Goal: Transaction & Acquisition: Purchase product/service

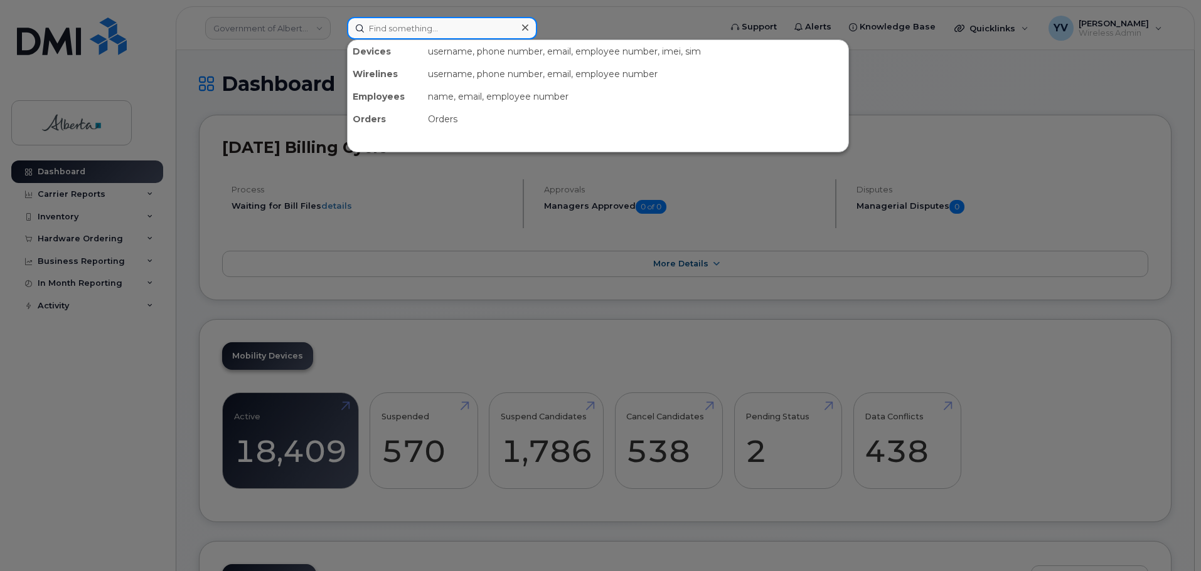
click at [375, 28] on input at bounding box center [442, 28] width 190 height 23
paste input "5873409567"
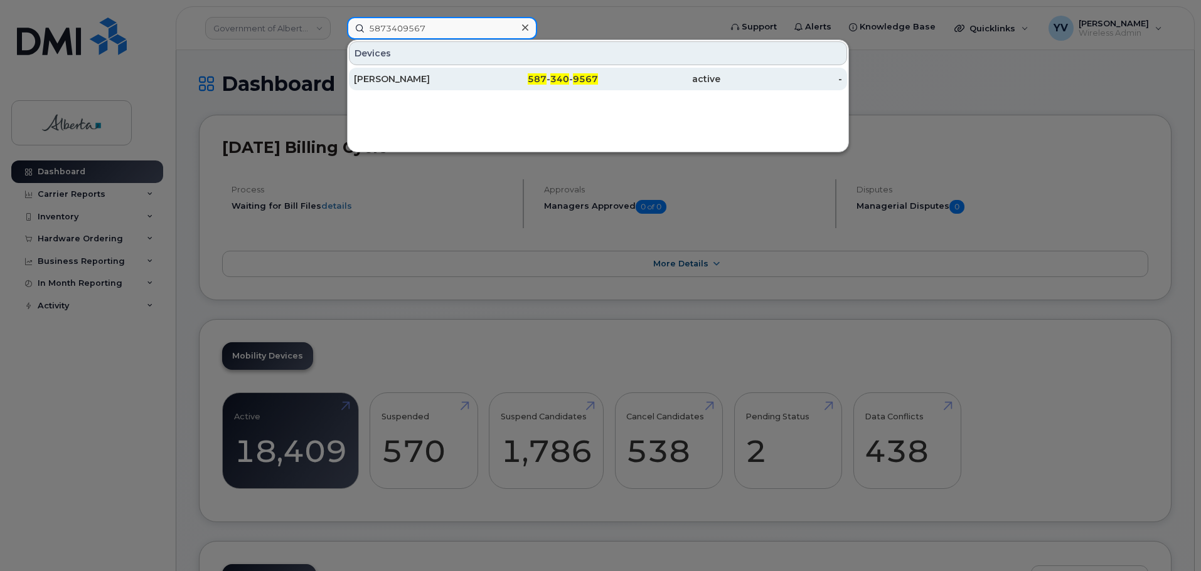
type input "5873409567"
click at [557, 80] on span "340" at bounding box center [559, 78] width 19 height 11
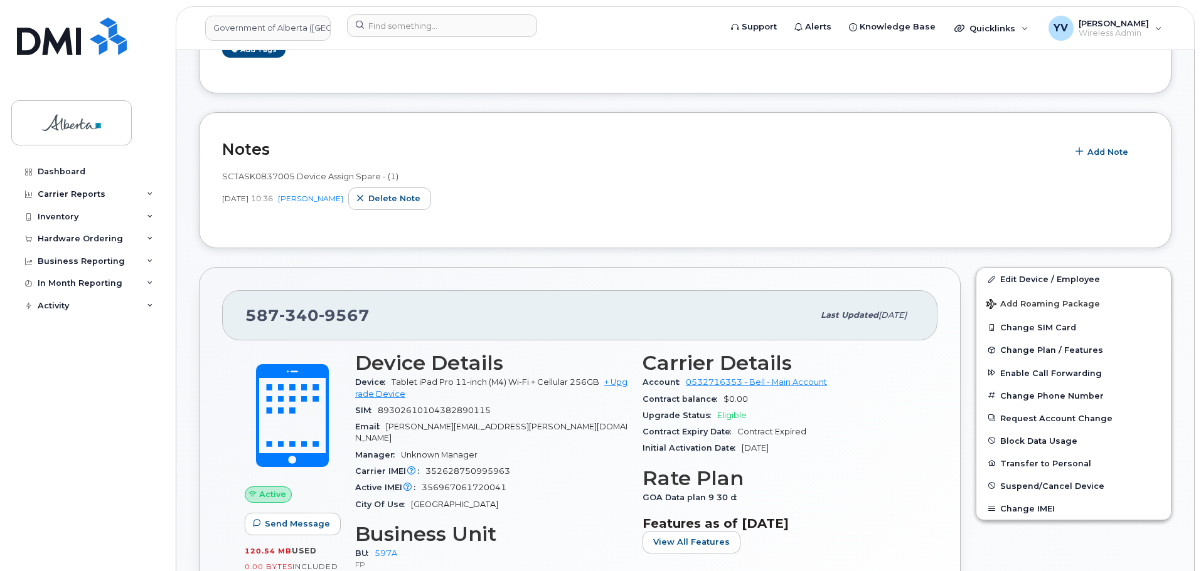
scroll to position [388, 0]
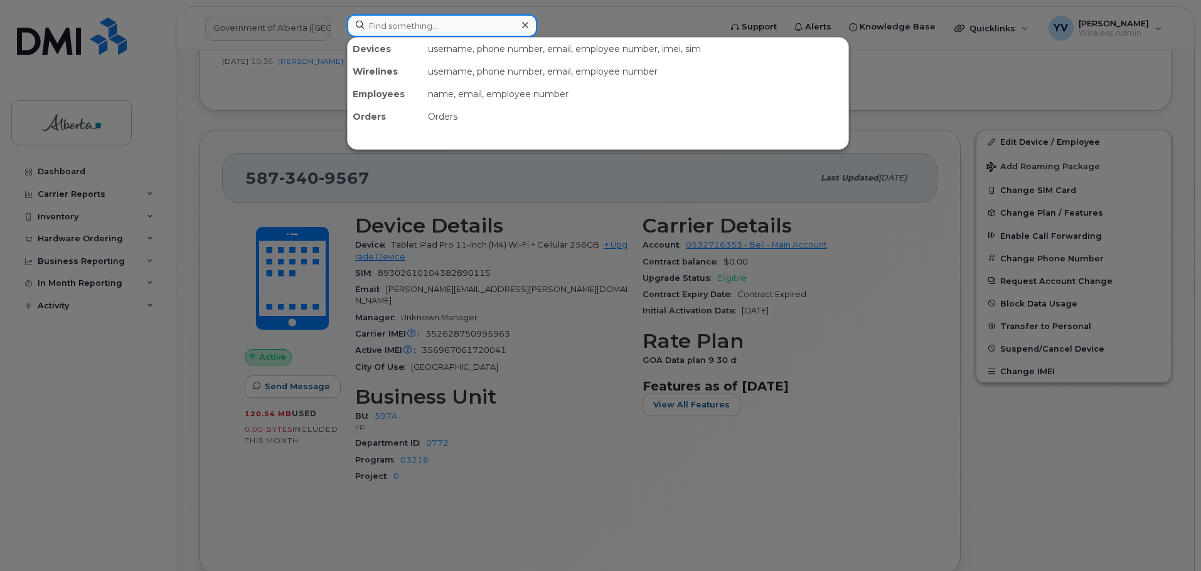
click at [376, 29] on input at bounding box center [442, 25] width 190 height 23
paste input "5875450879"
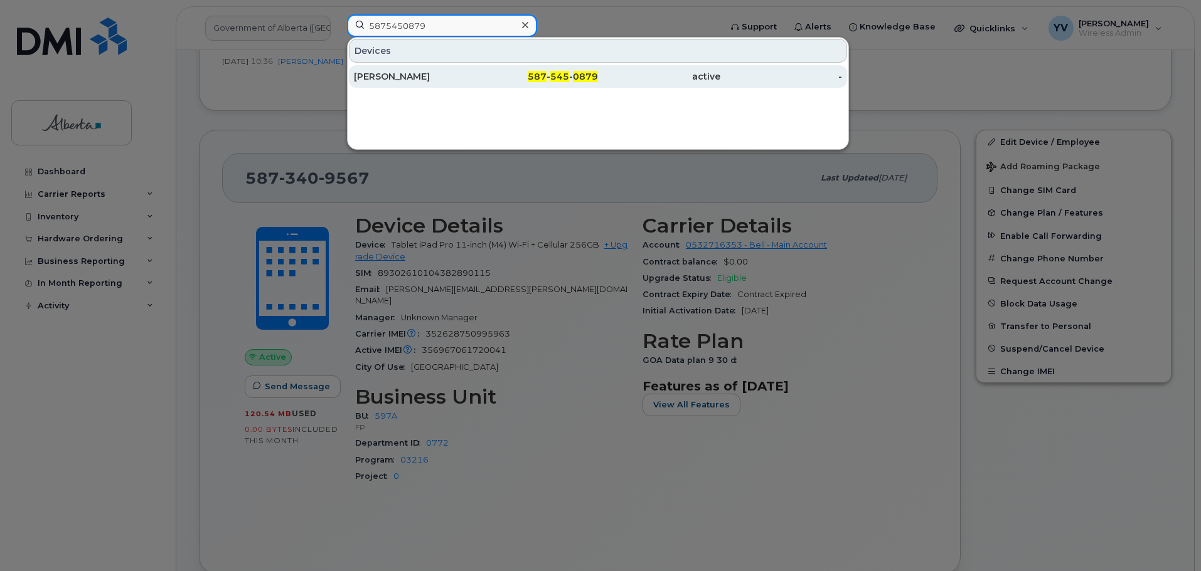
type input "5875450879"
click at [554, 76] on span "545" at bounding box center [559, 76] width 19 height 11
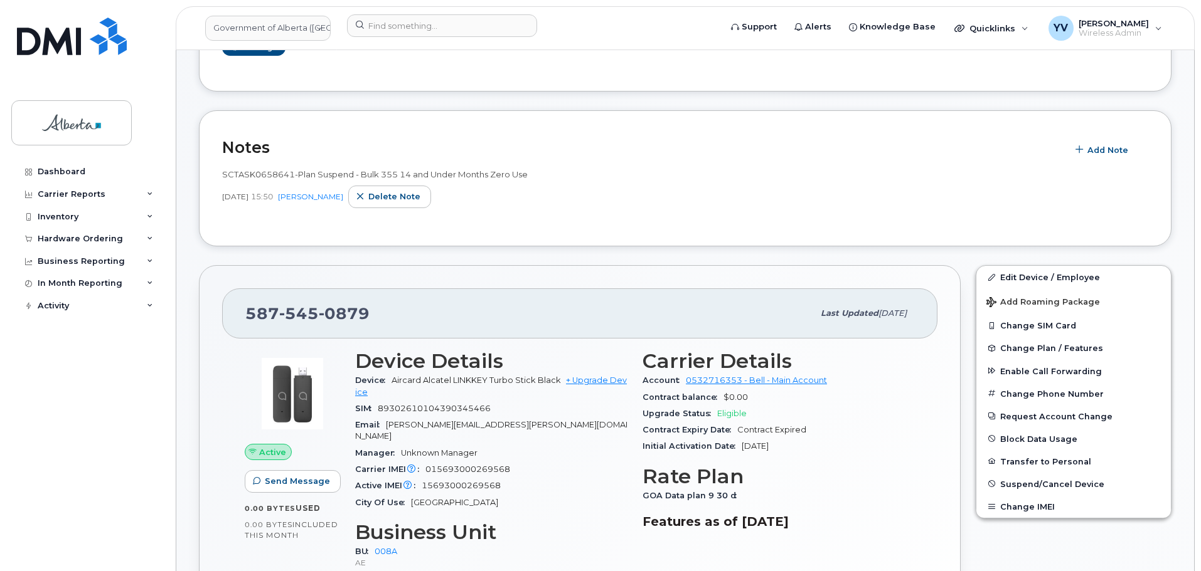
scroll to position [154, 0]
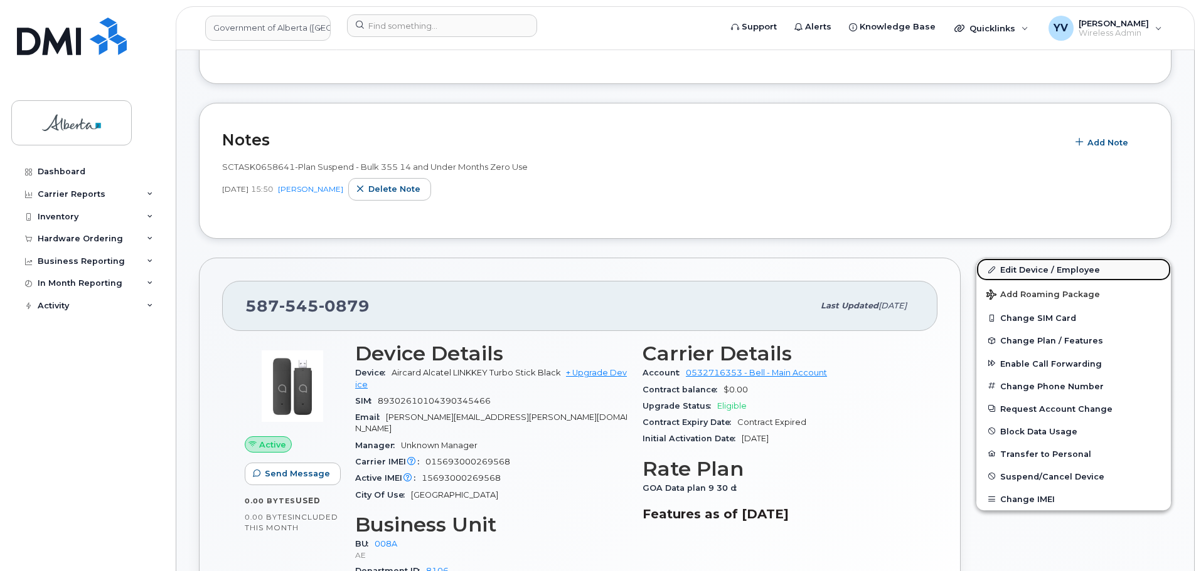
click at [1023, 264] on link "Edit Device / Employee" at bounding box center [1073, 269] width 194 height 23
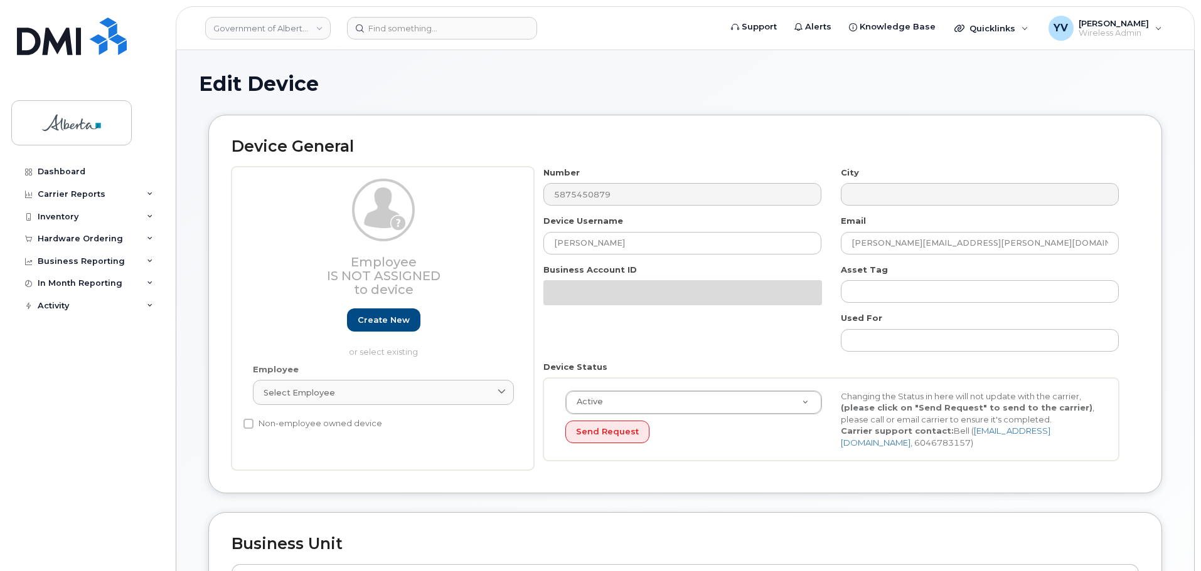
select select "4749737"
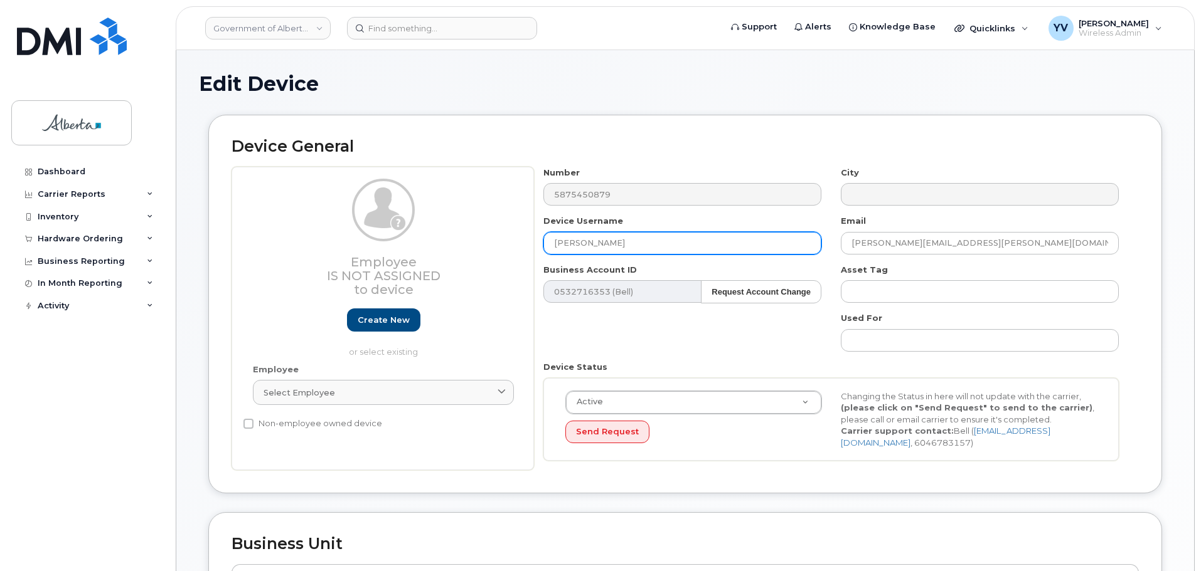
drag, startPoint x: 620, startPoint y: 247, endPoint x: 539, endPoint y: 254, distance: 81.8
click at [539, 254] on div "Device Username Jones Mitchell" at bounding box center [682, 235] width 297 height 40
paste input "Brendan Halama"
type input "Brendan Halama"
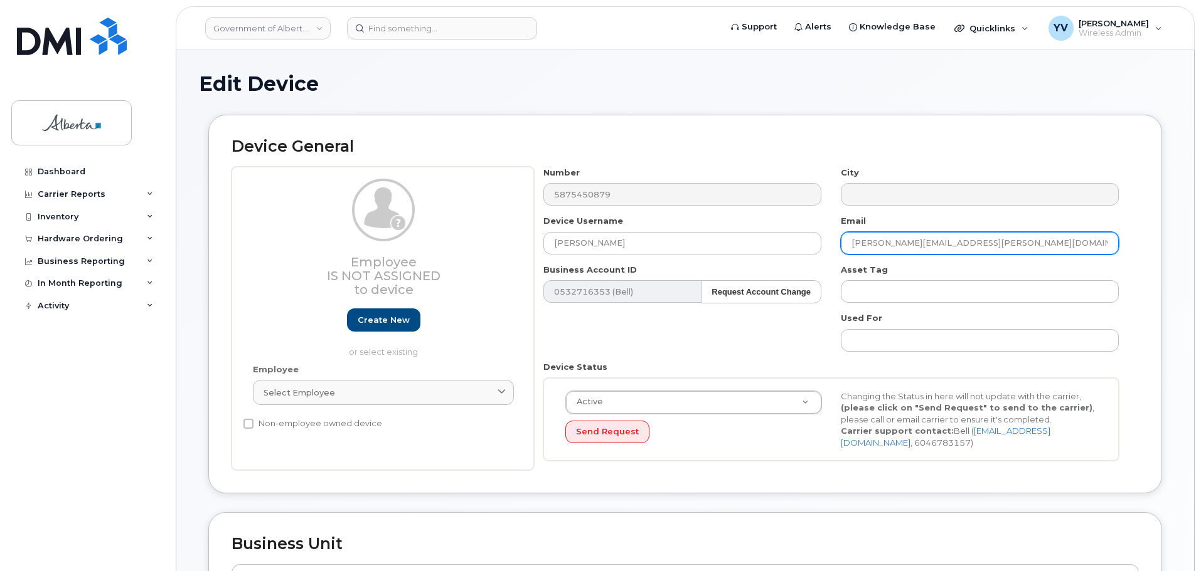
drag, startPoint x: 958, startPoint y: 241, endPoint x: 846, endPoint y: 240, distance: 111.6
click at [846, 240] on input "jones.mitchell@gov.ab.ca" at bounding box center [979, 243] width 278 height 23
paste input "Brendan.Halama"
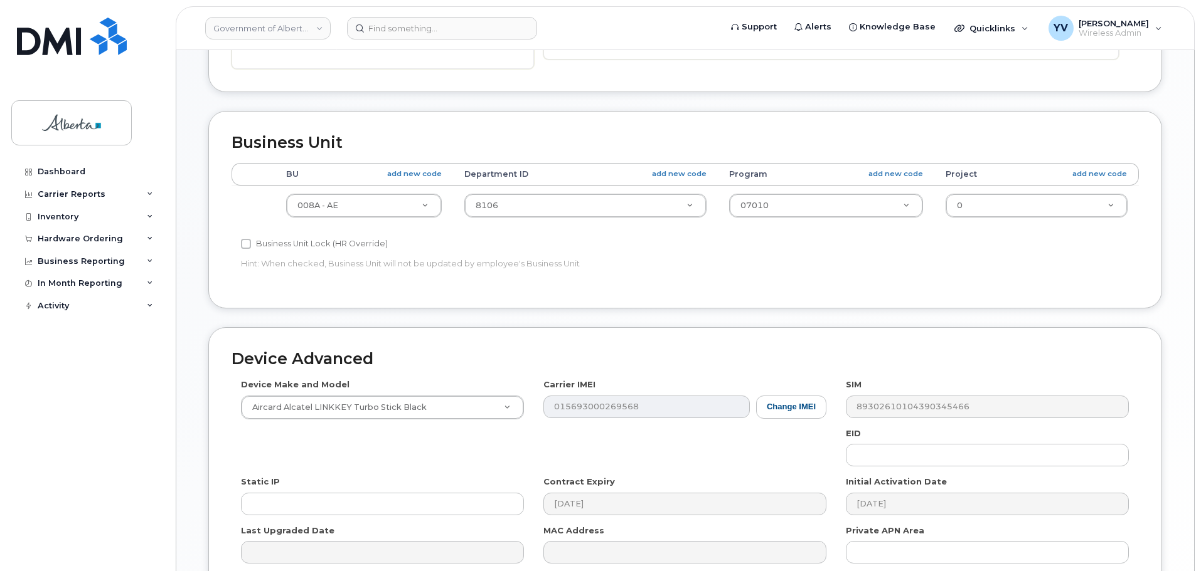
scroll to position [403, 0]
type input "Brendan.Halama@gov.ab.ca"
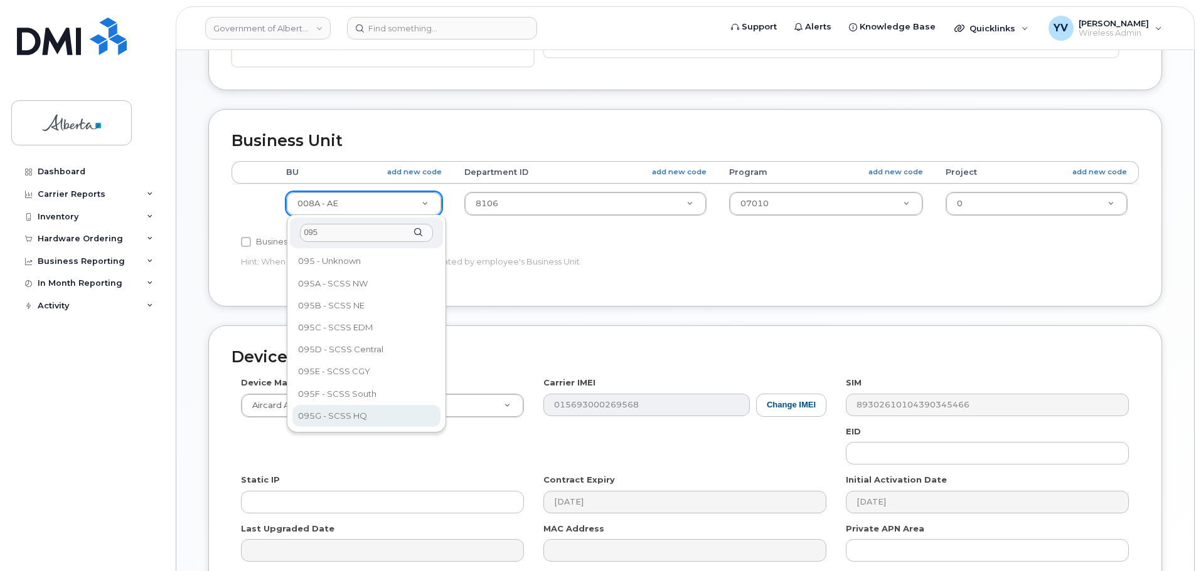
type input "095"
select select "4120333"
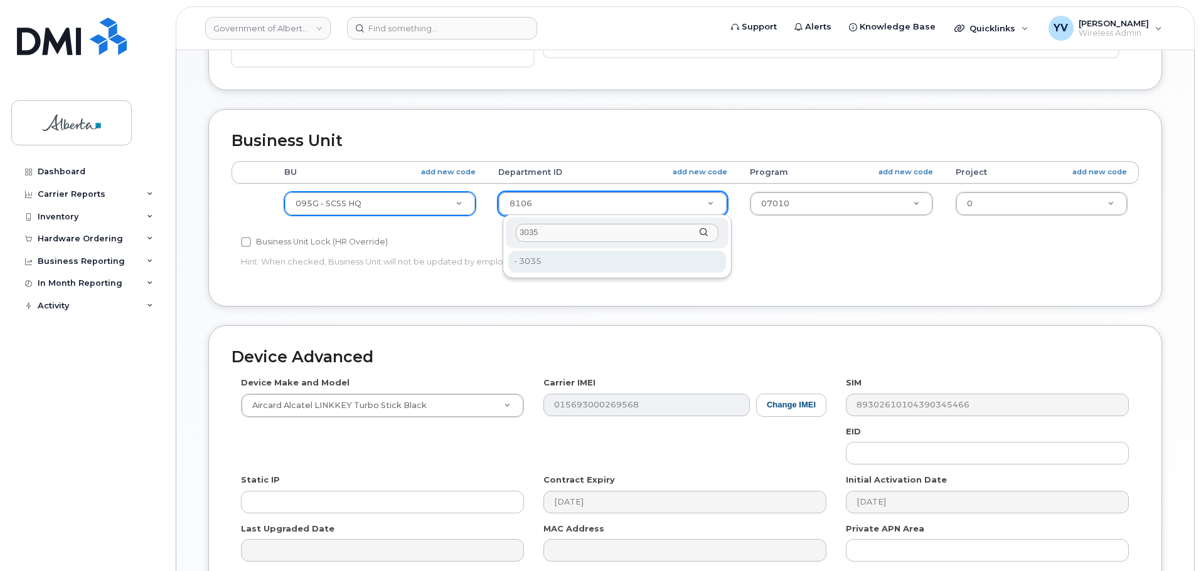
type input "3035"
type input "4752745"
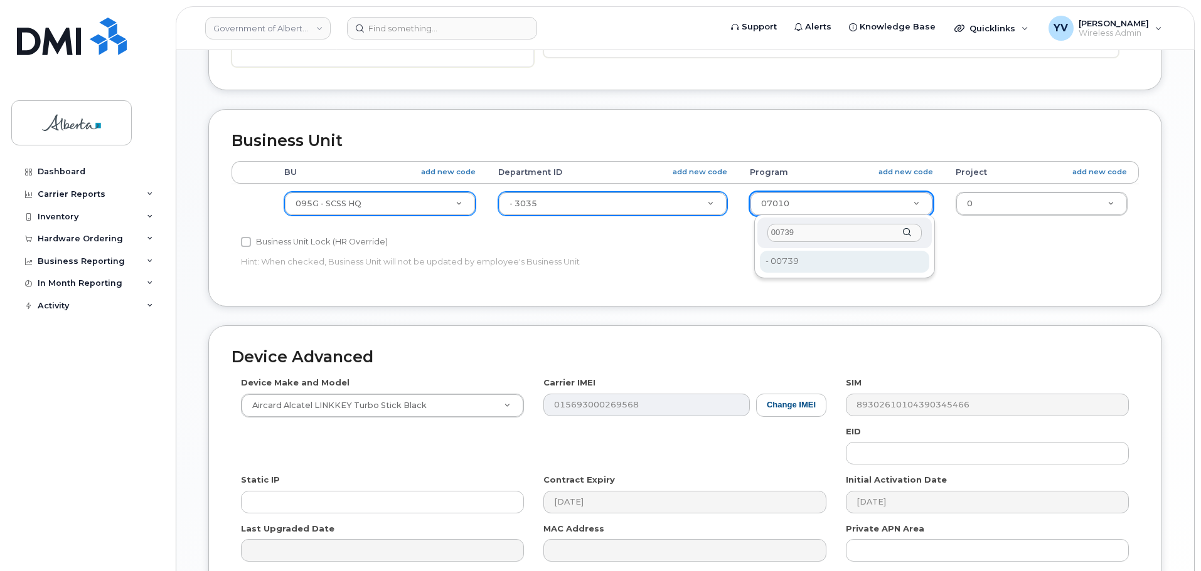
type input "00739"
type input "4753552"
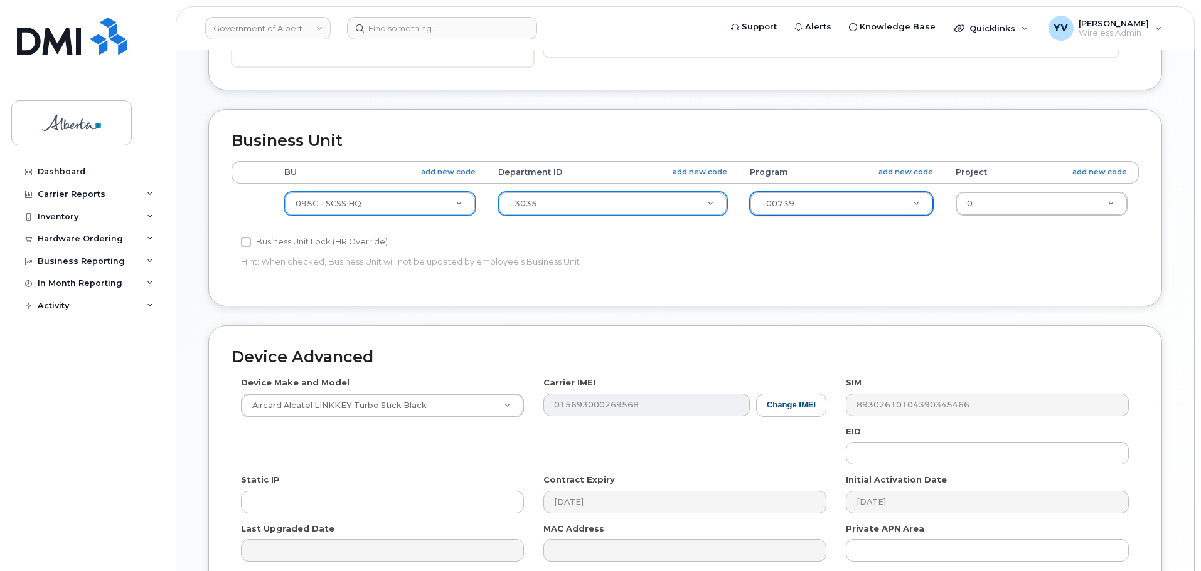
scroll to position [531, 0]
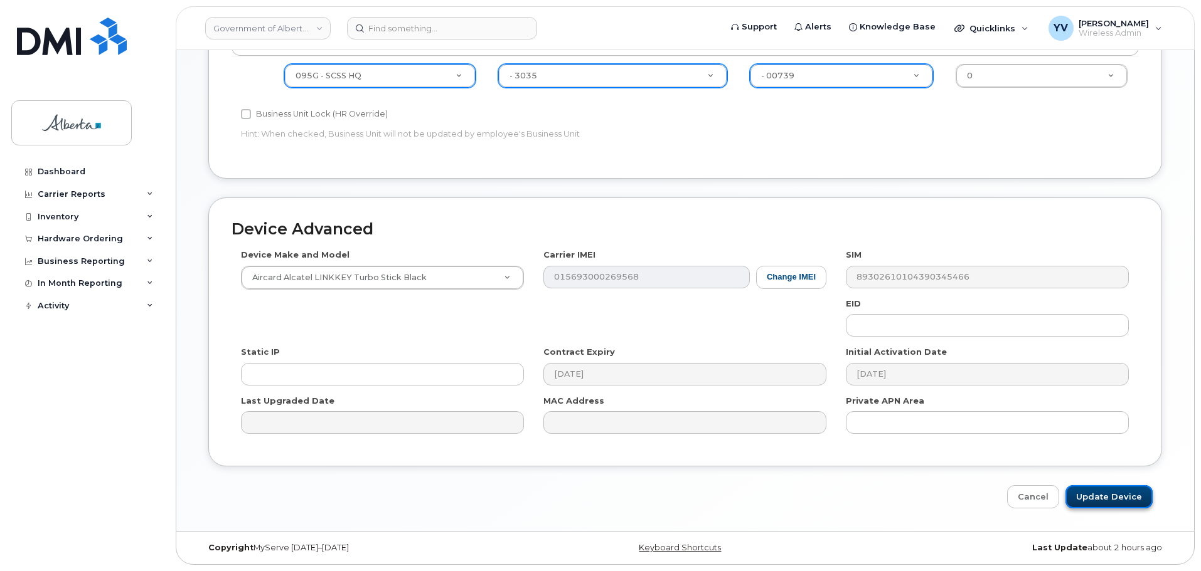
click at [1115, 492] on input "Update Device" at bounding box center [1108, 496] width 87 height 23
type input "Saving..."
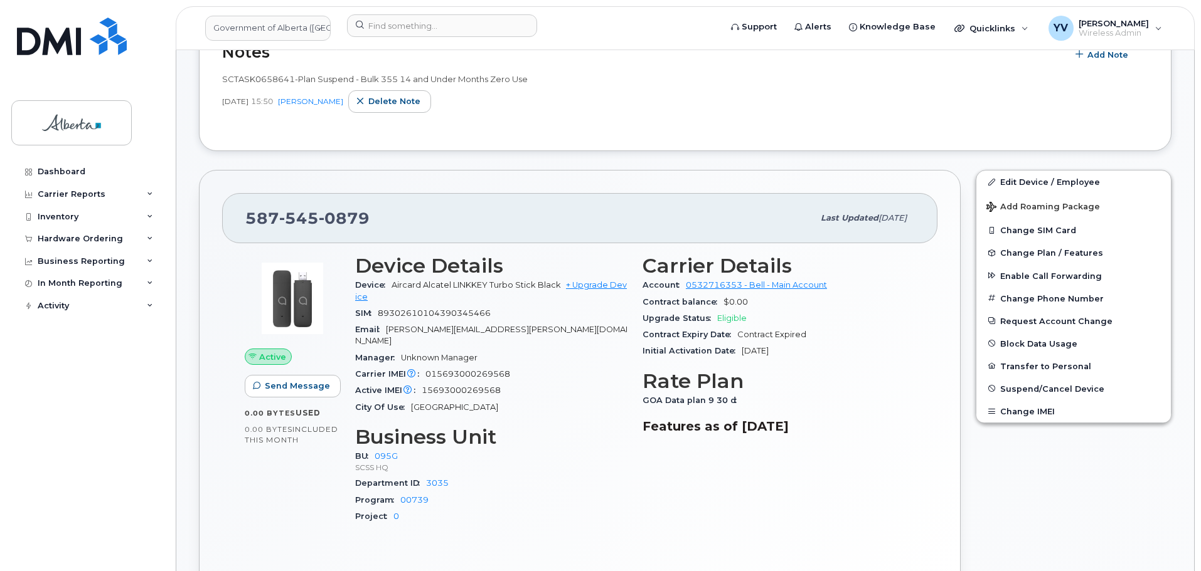
scroll to position [147, 0]
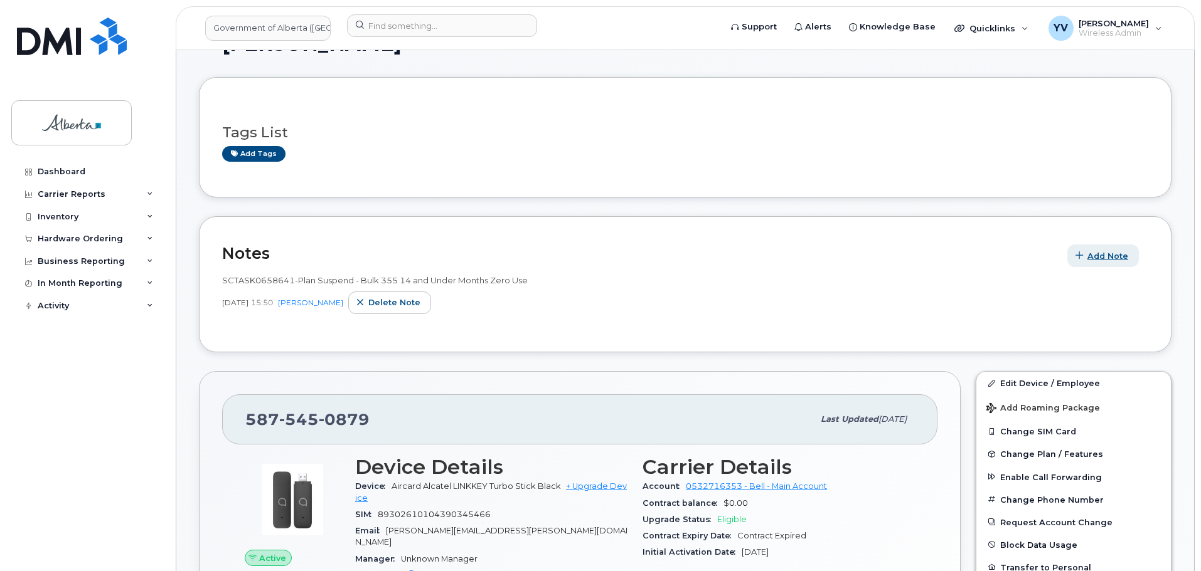
click at [1101, 256] on span "Add Note" at bounding box center [1107, 256] width 41 height 12
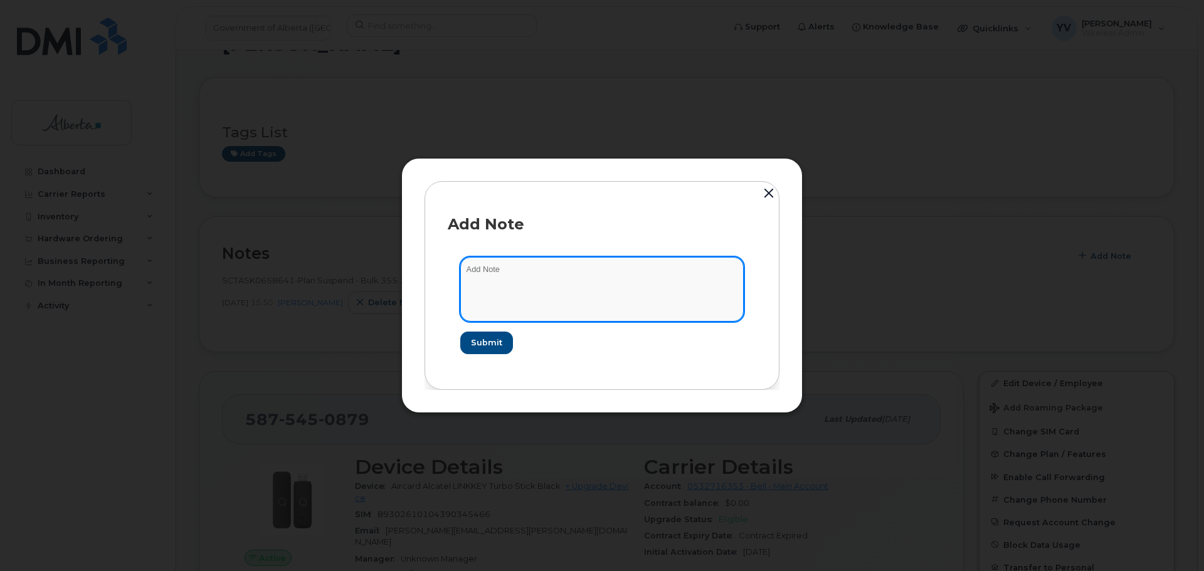
click at [510, 278] on textarea at bounding box center [602, 289] width 284 height 64
paste textarea "SCTASK0836785 5875450879 DO NOT DELETE - BEING REASSIGNED to Brendan Halama. Pr…"
type textarea "SCTASK0836785 5875450879 DO NOT DELETE - BEING REASSIGNED to Brendan Halama. Pr…"
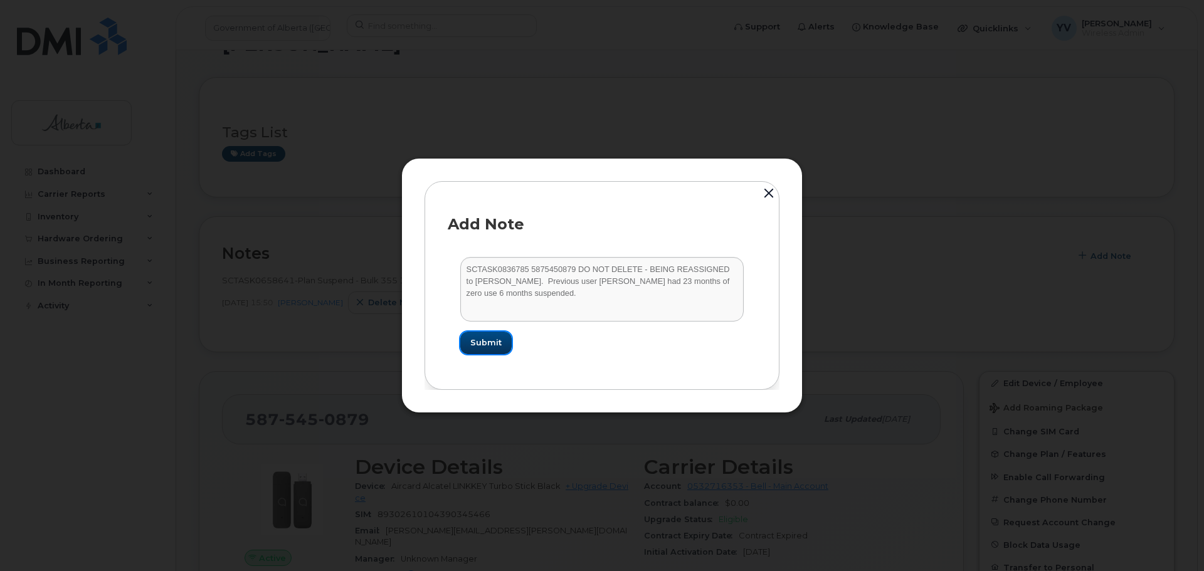
click at [497, 340] on span "Submit" at bounding box center [485, 343] width 31 height 12
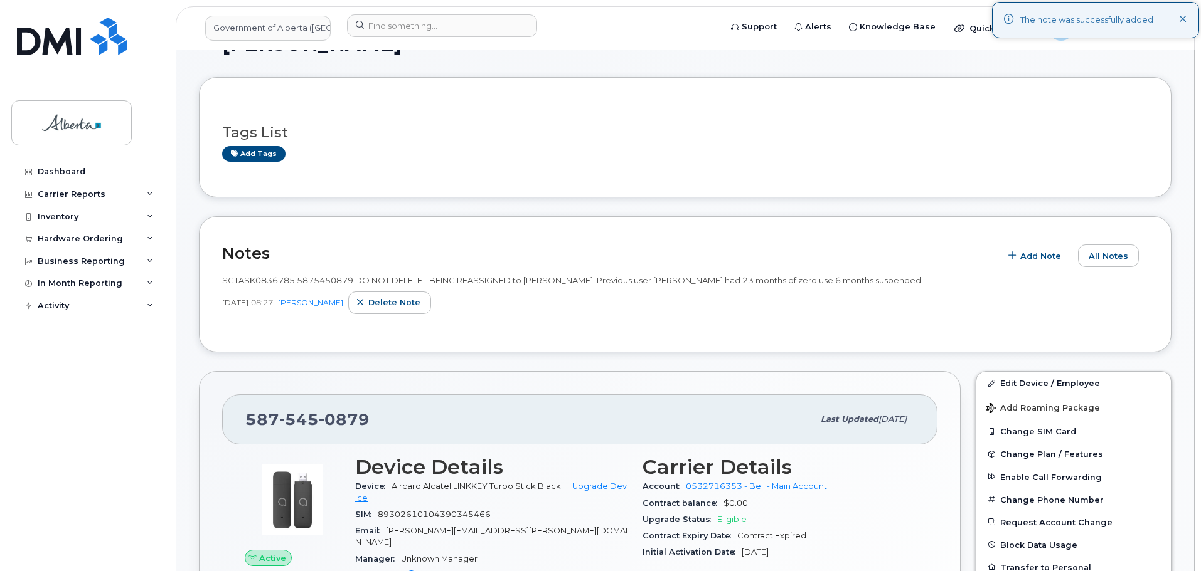
scroll to position [40, 0]
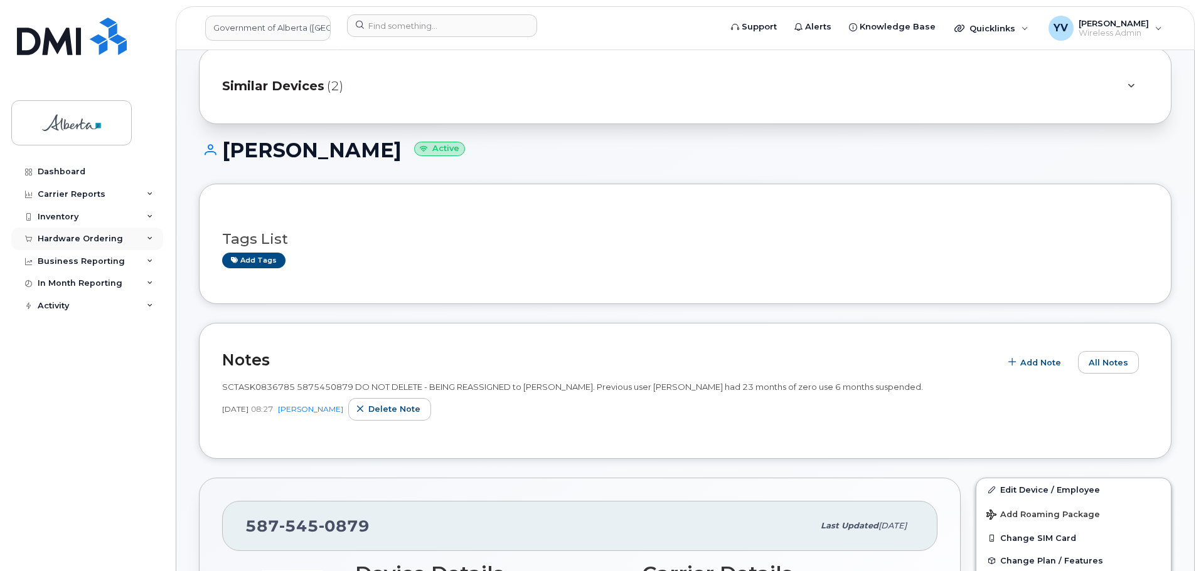
click at [82, 234] on div "Hardware Ordering" at bounding box center [80, 239] width 85 height 10
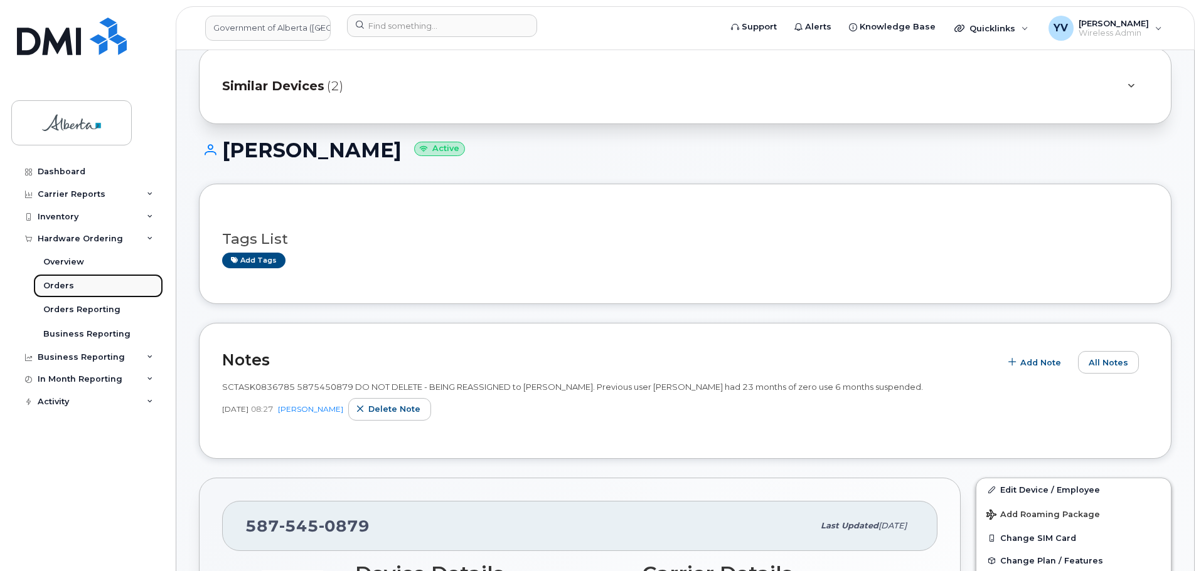
click at [56, 284] on div "Orders" at bounding box center [58, 285] width 31 height 11
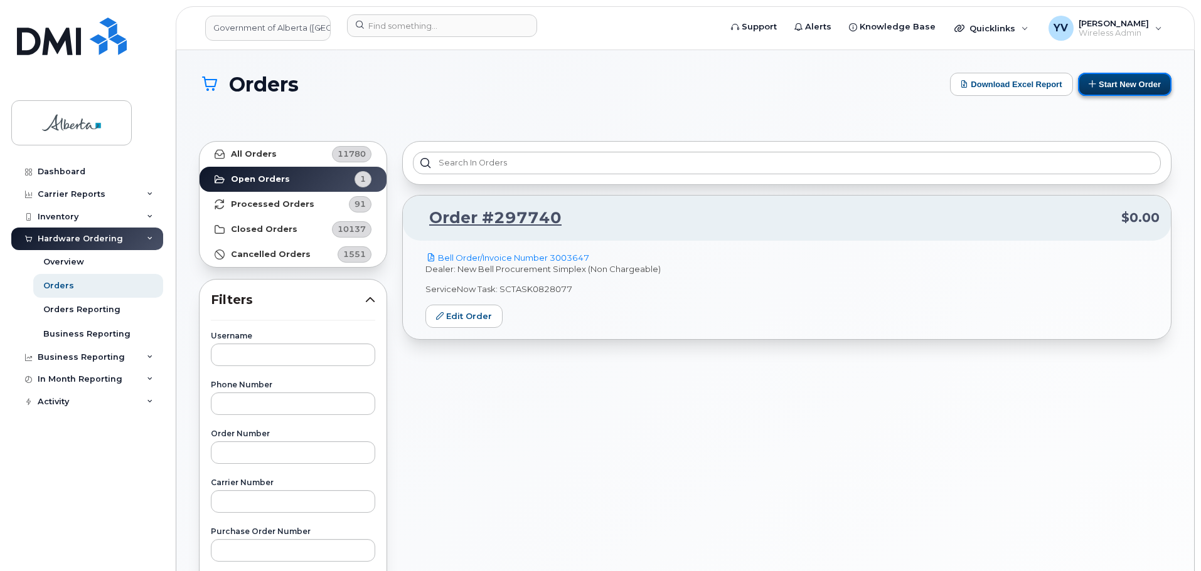
click at [1118, 80] on button "Start New Order" at bounding box center [1124, 84] width 93 height 23
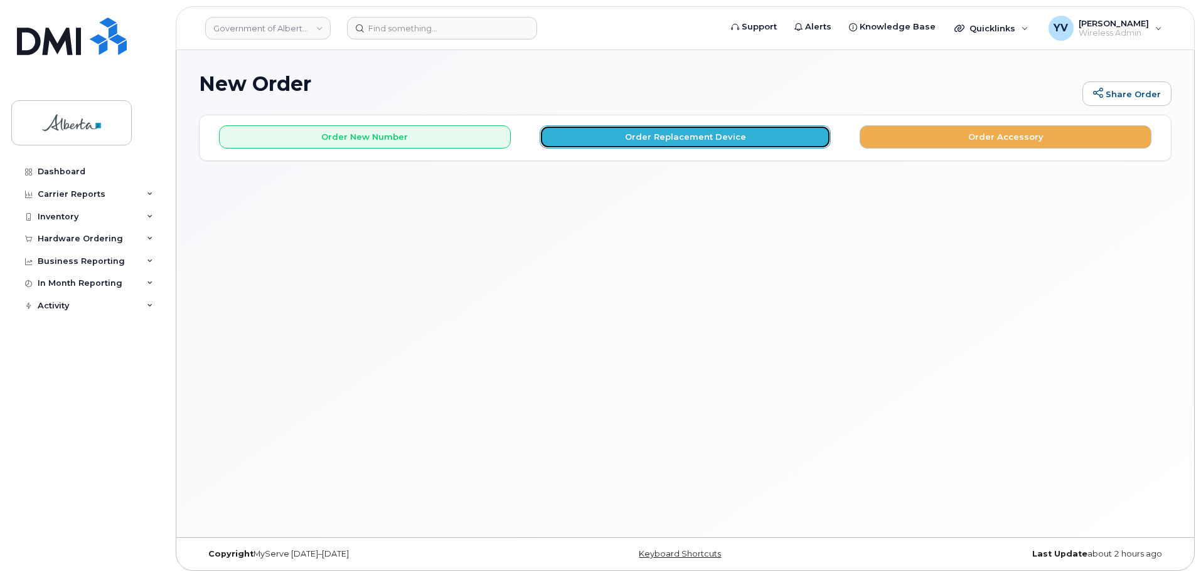
click at [700, 137] on button "Order Replacement Device" at bounding box center [685, 136] width 292 height 23
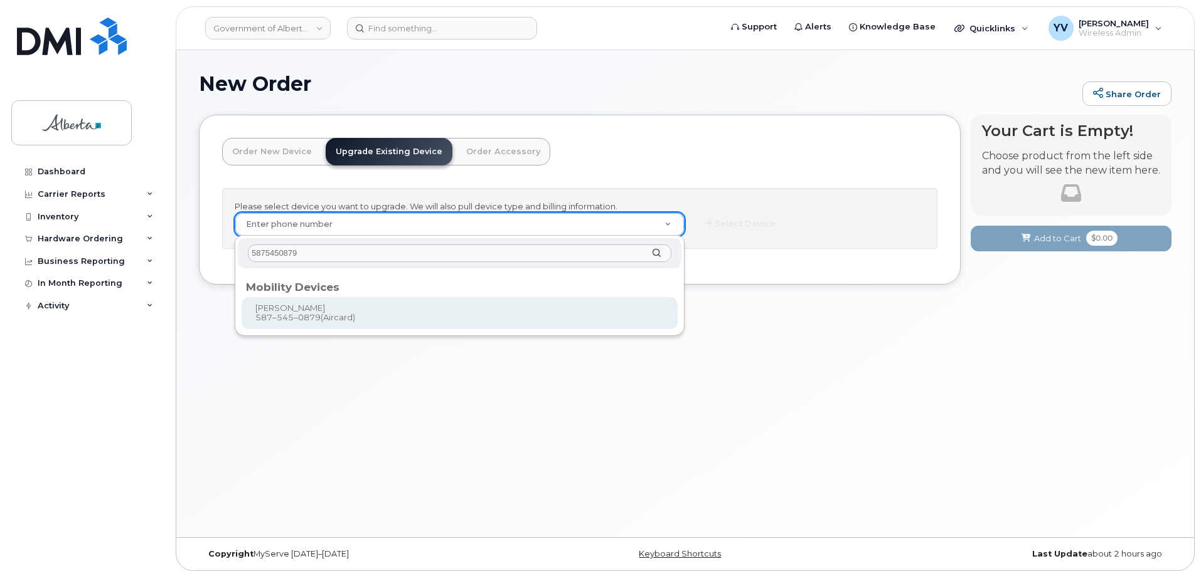
type input "5875450879"
type input "826337"
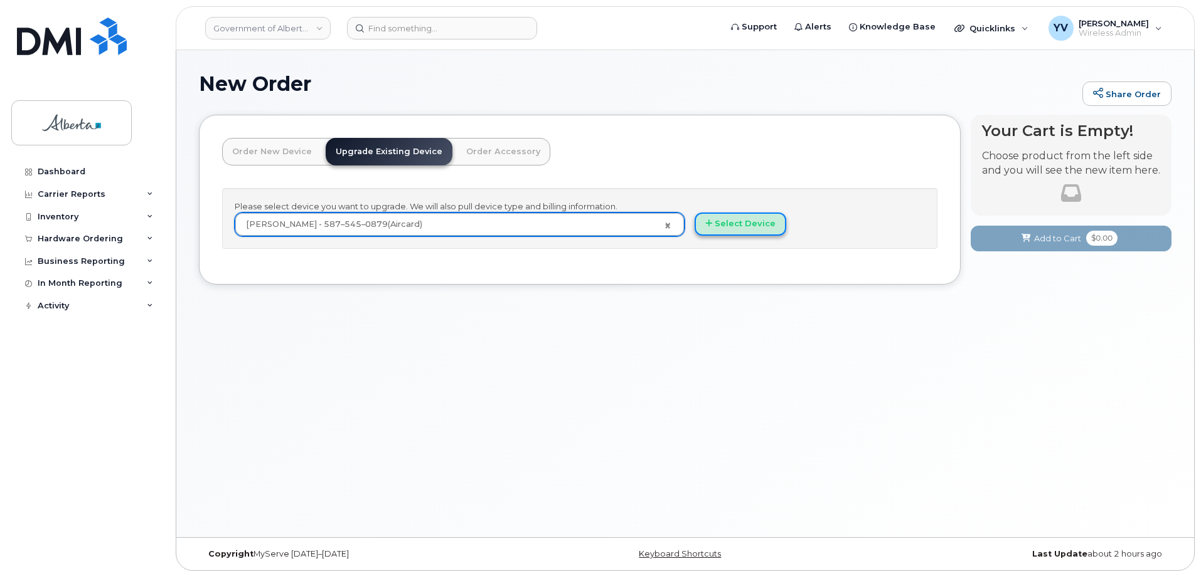
click at [746, 221] on button "Select Device" at bounding box center [740, 224] width 92 height 23
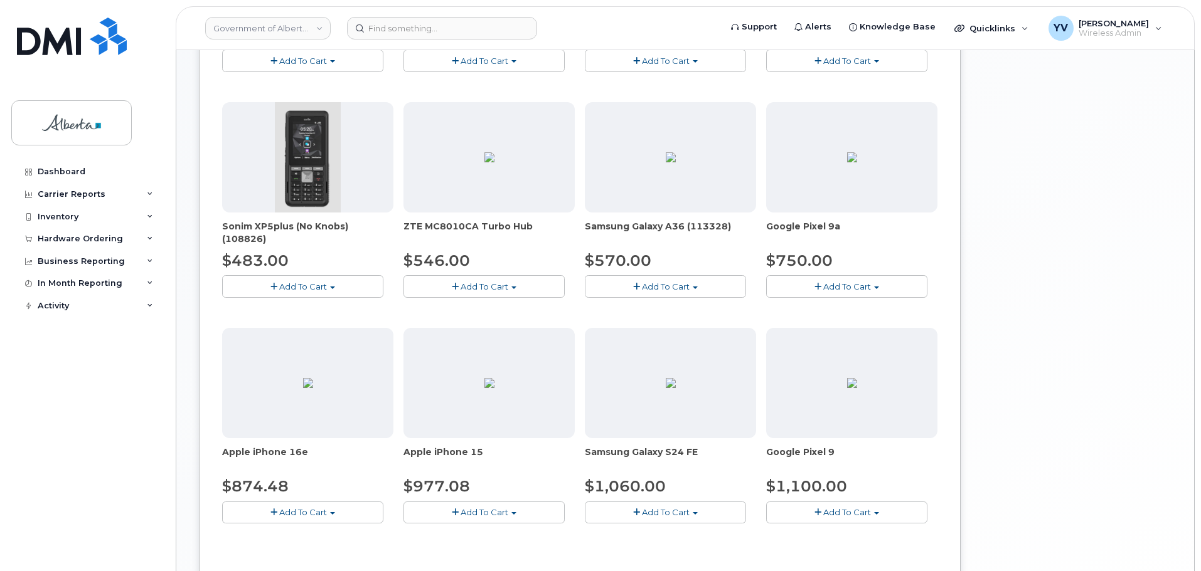
scroll to position [388, 0]
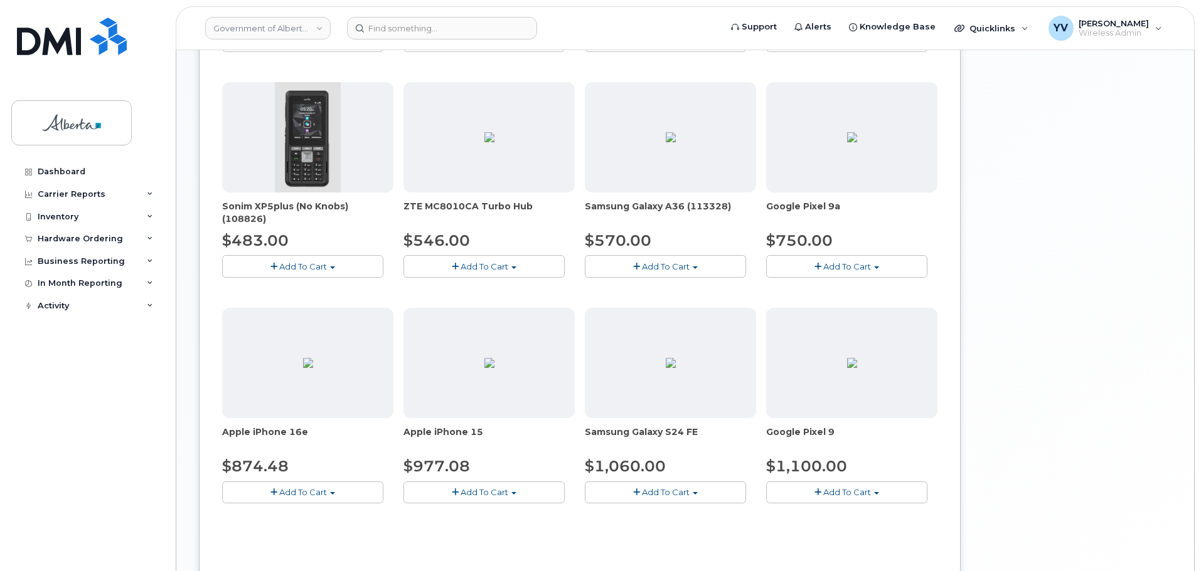
click at [332, 492] on span "button" at bounding box center [332, 493] width 5 height 3
click at [338, 533] on link "$874.48 - 30-day upgrade (128GB model)" at bounding box center [324, 532] width 199 height 16
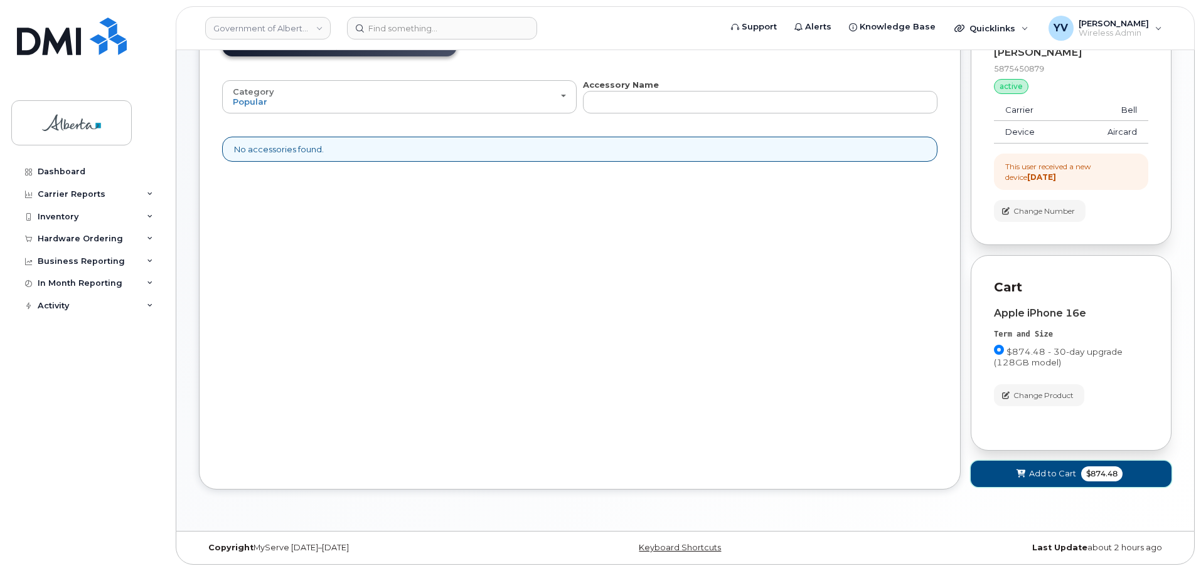
click at [1047, 476] on span "Add to Cart" at bounding box center [1052, 474] width 47 height 12
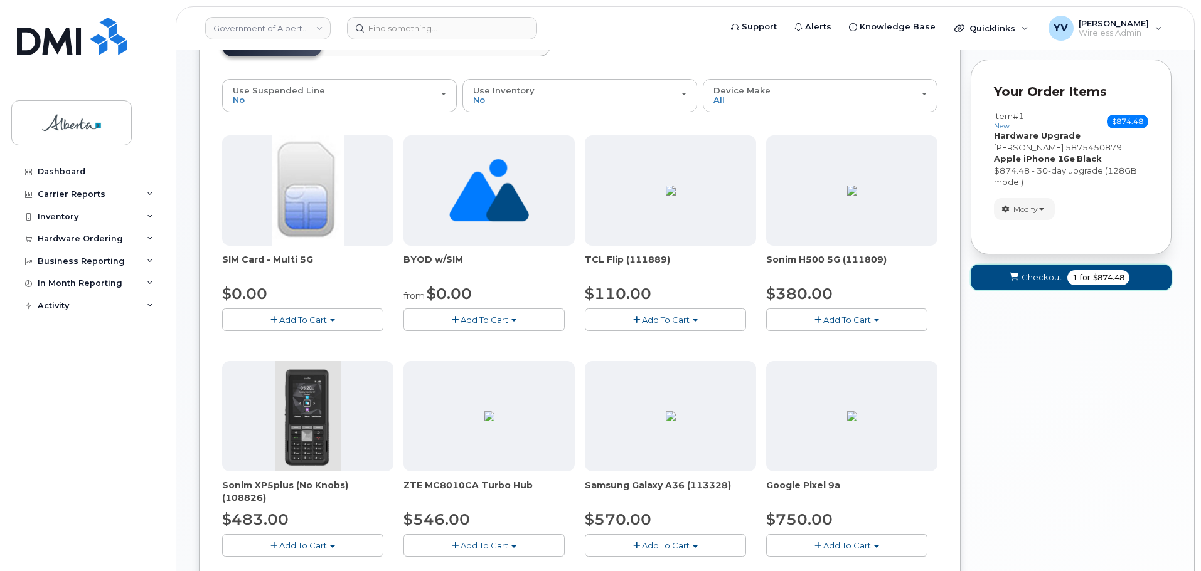
click at [1029, 275] on span "Checkout" at bounding box center [1041, 278] width 41 height 12
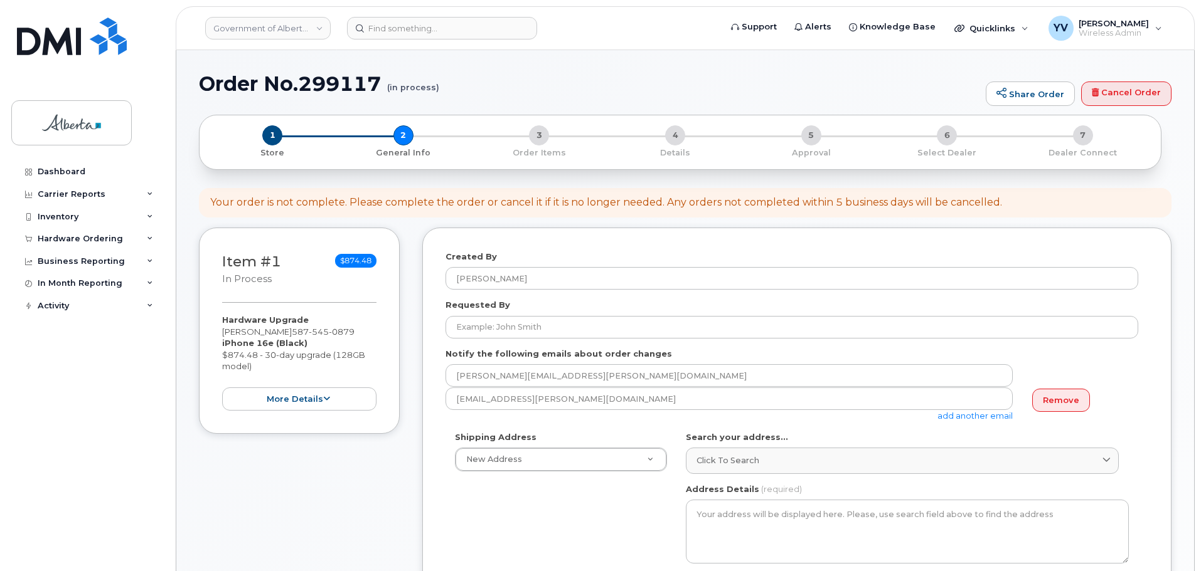
select select
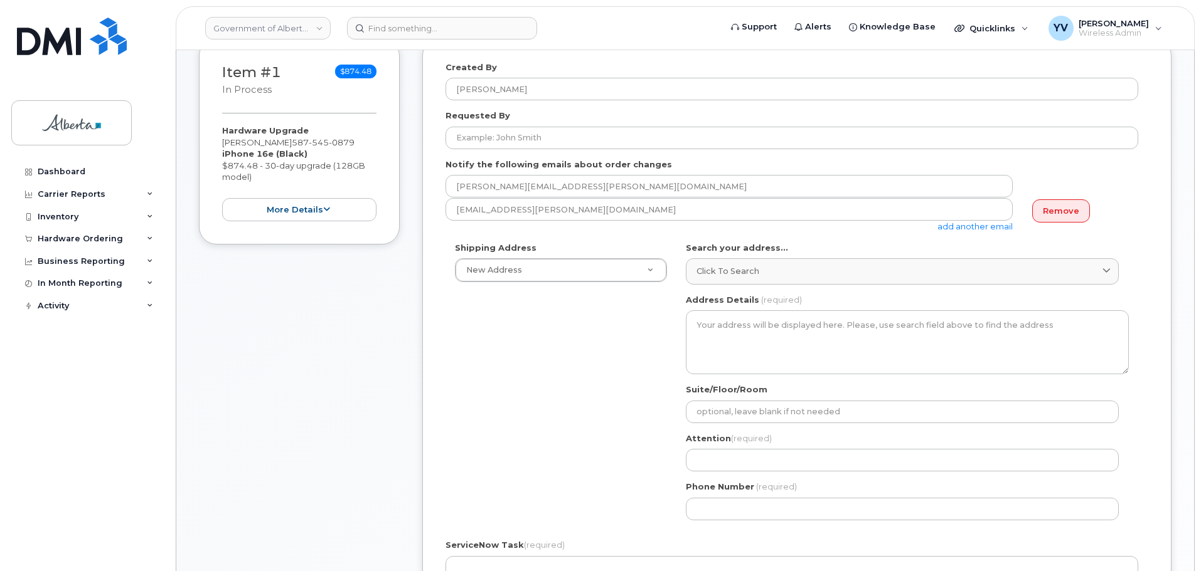
scroll to position [191, 0]
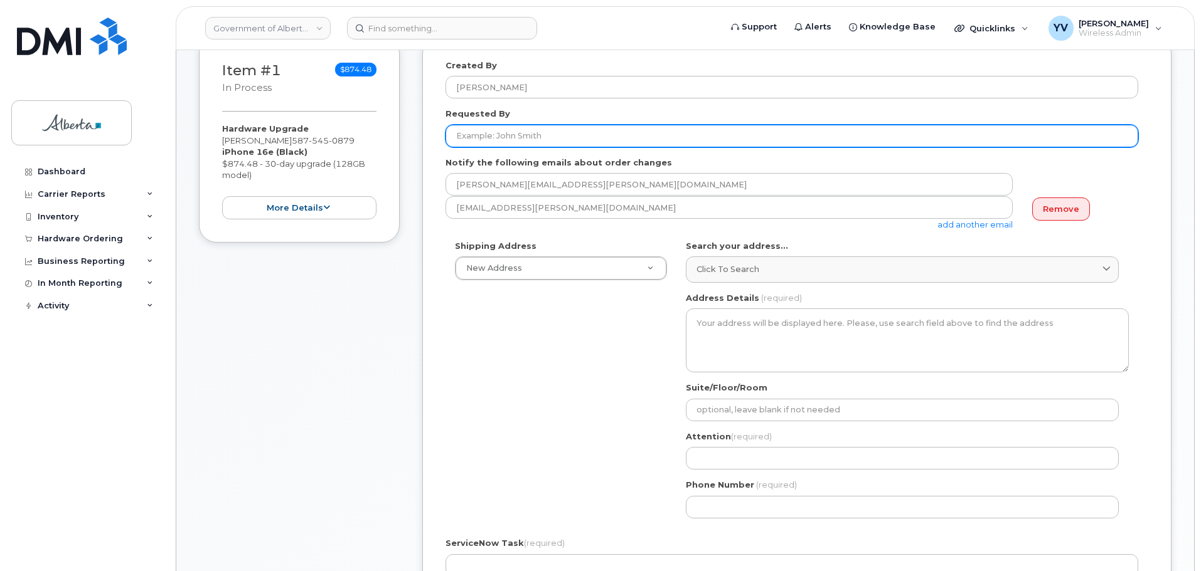
click at [469, 140] on input "Requested By" at bounding box center [791, 136] width 692 height 23
paste input "Janet Freear"
type input "Janet Freear"
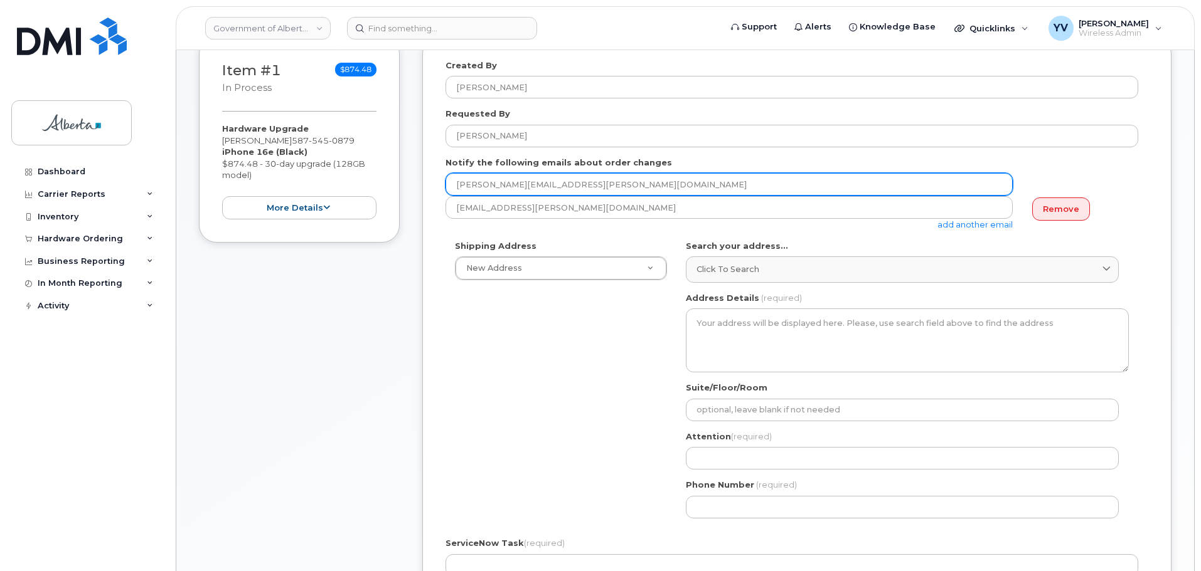
drag, startPoint x: 576, startPoint y: 185, endPoint x: 456, endPoint y: 186, distance: 120.4
click at [456, 186] on input "Brendan.Halama@gov.ab.ca" at bounding box center [728, 184] width 567 height 23
paste input "janet.freear"
type input "janet.freear@gov.ab.ca"
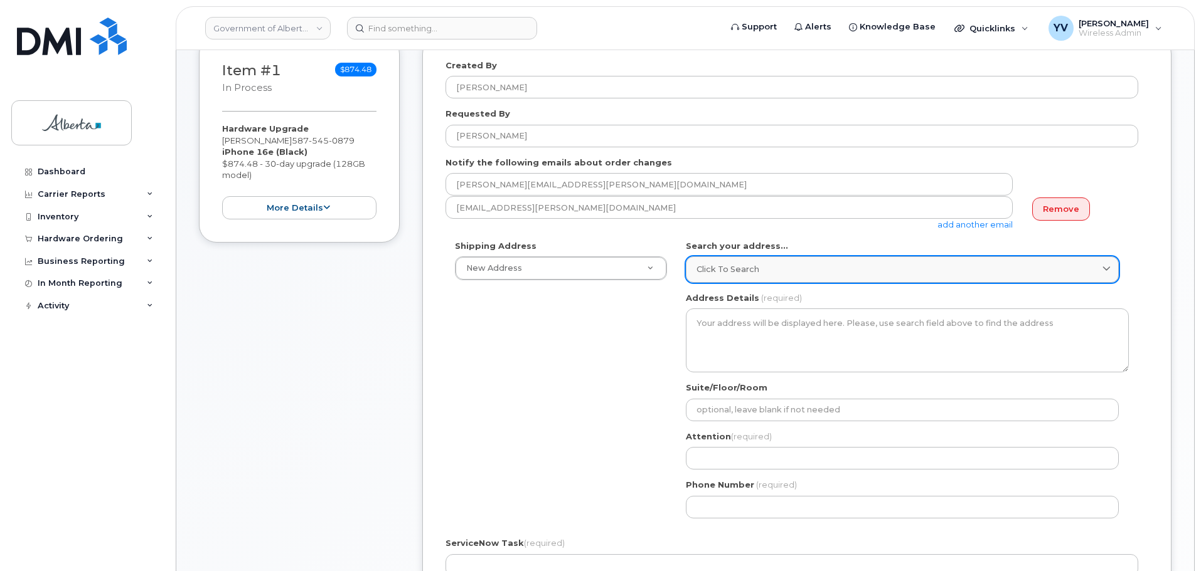
click at [706, 267] on span "Click to search" at bounding box center [727, 269] width 63 height 12
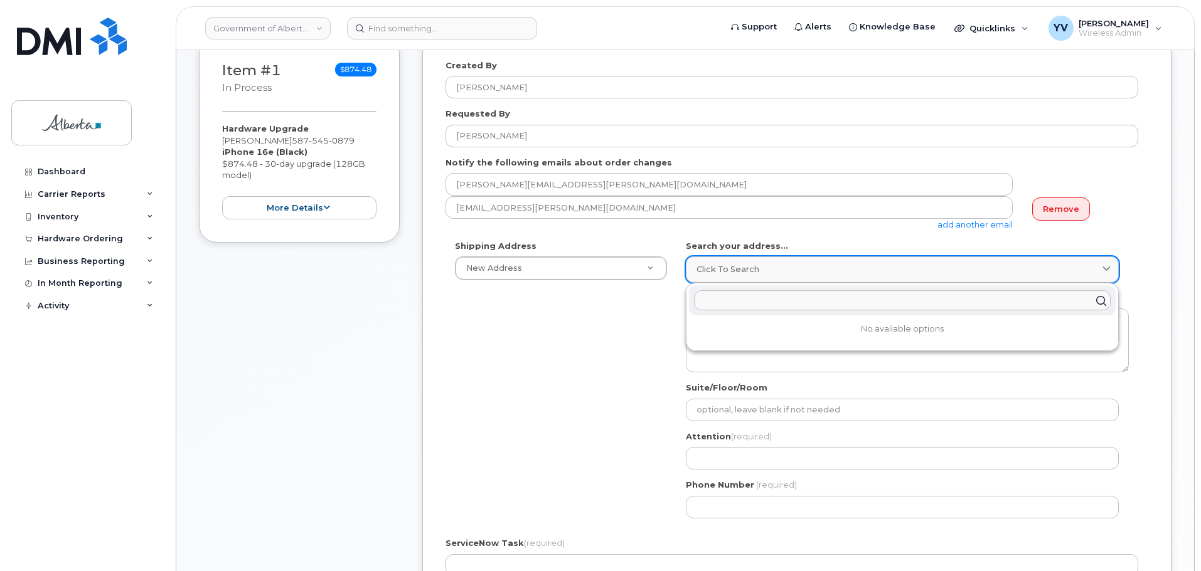
paste input "7015 Macleod Trail S. W."
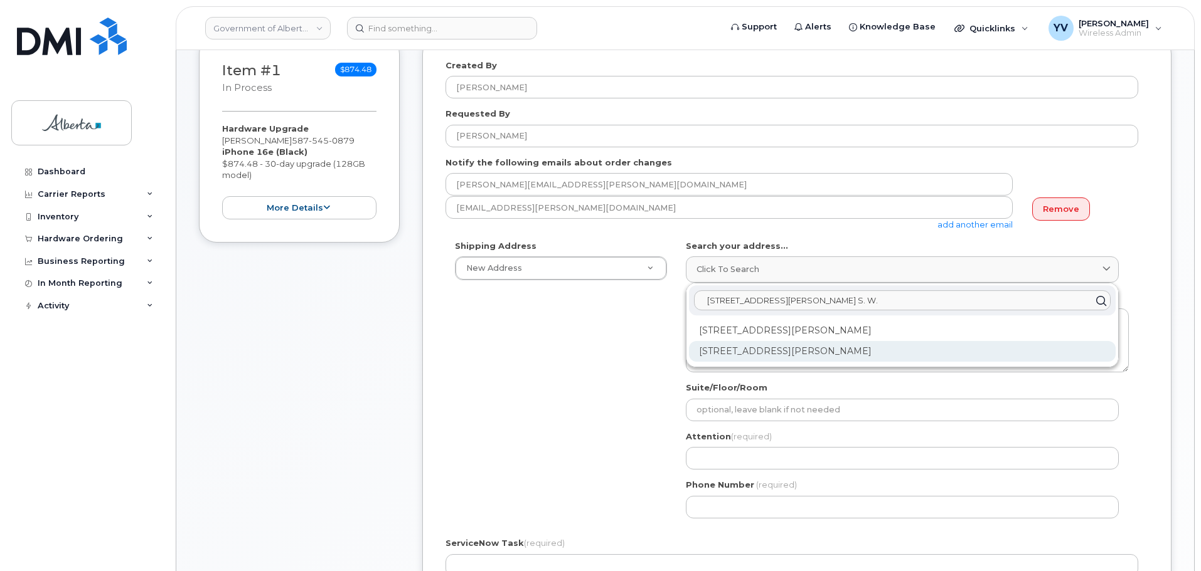
type input "7015 Macleod Trail S. W."
click at [743, 350] on div "7015 Macleod Trail SW Calgary AB T2H 2K6" at bounding box center [902, 351] width 427 height 21
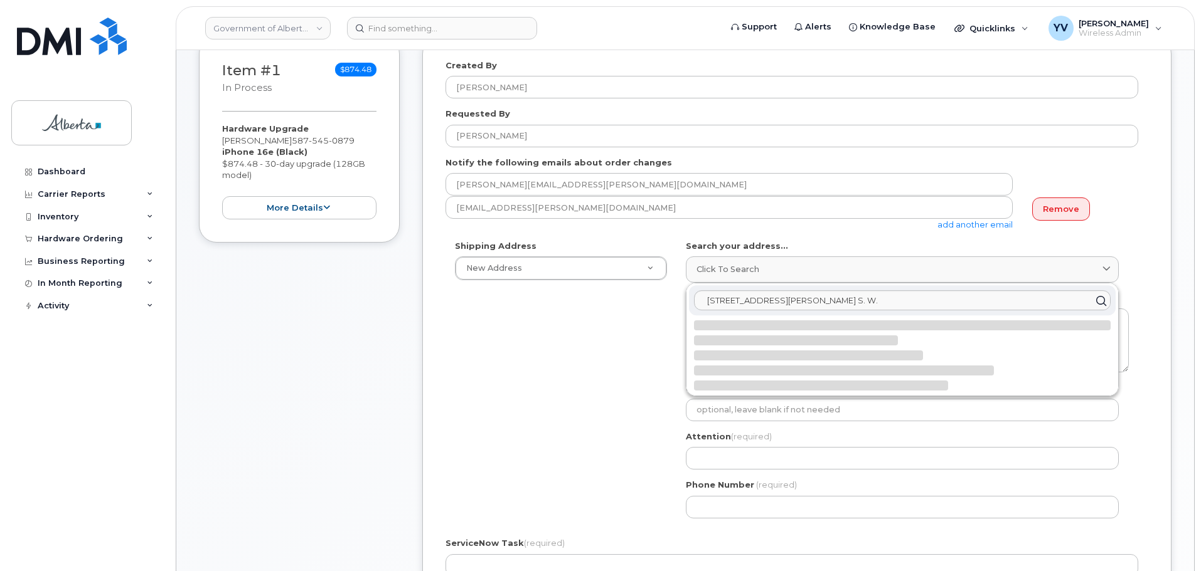
select select
type textarea "7015 Macleod Trail SW CALGARY AB T2H 2K6 CANADA"
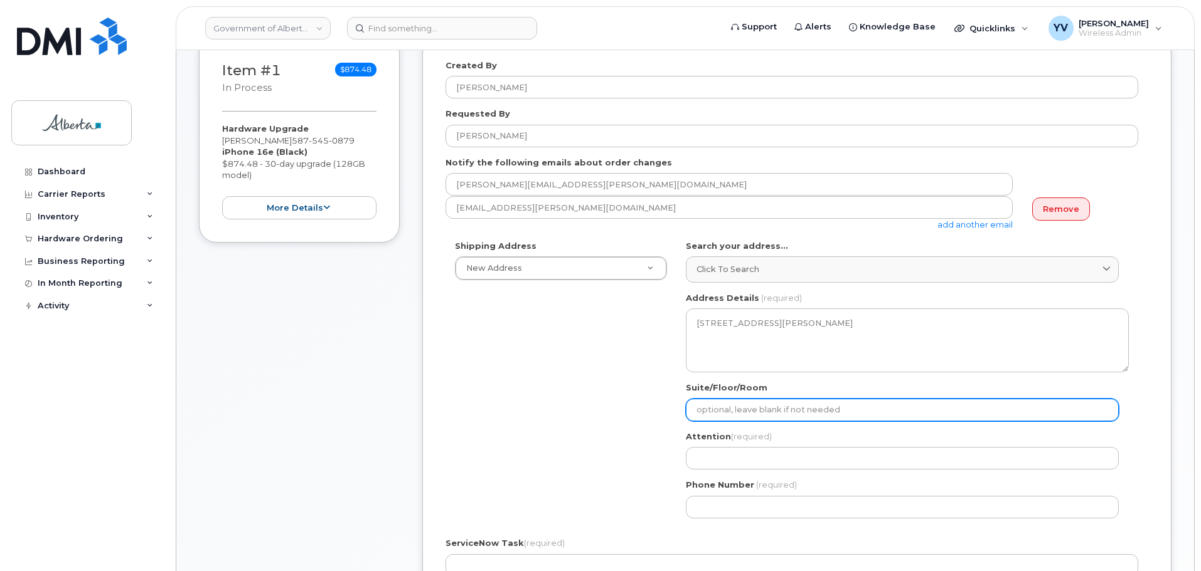
click at [709, 409] on input "Suite/Floor/Room" at bounding box center [902, 410] width 433 height 23
paste input "Room 301"
select select
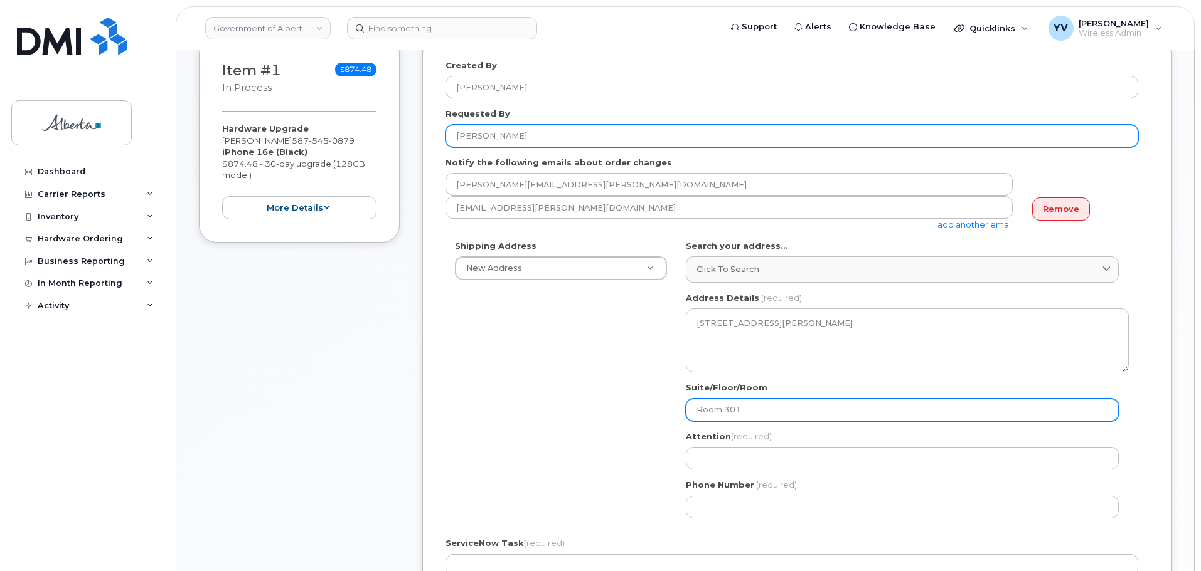
type input "Room 301"
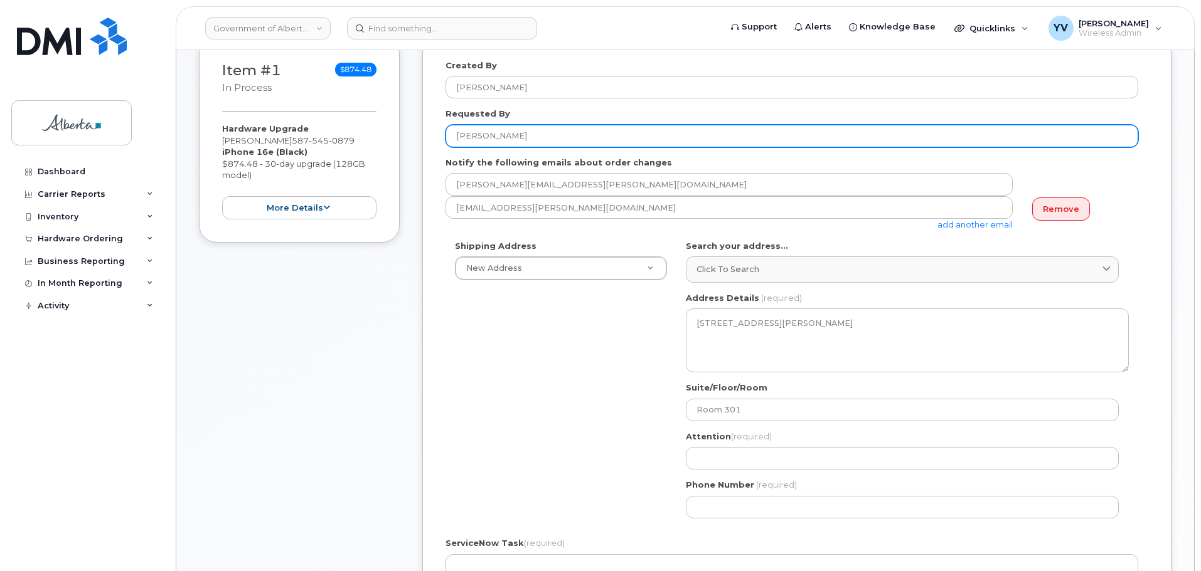
drag, startPoint x: 521, startPoint y: 137, endPoint x: 432, endPoint y: 129, distance: 90.1
click at [432, 129] on div "Created By Yen Vong Requested By Janet Freear Notify the following emails about…" at bounding box center [796, 407] width 749 height 743
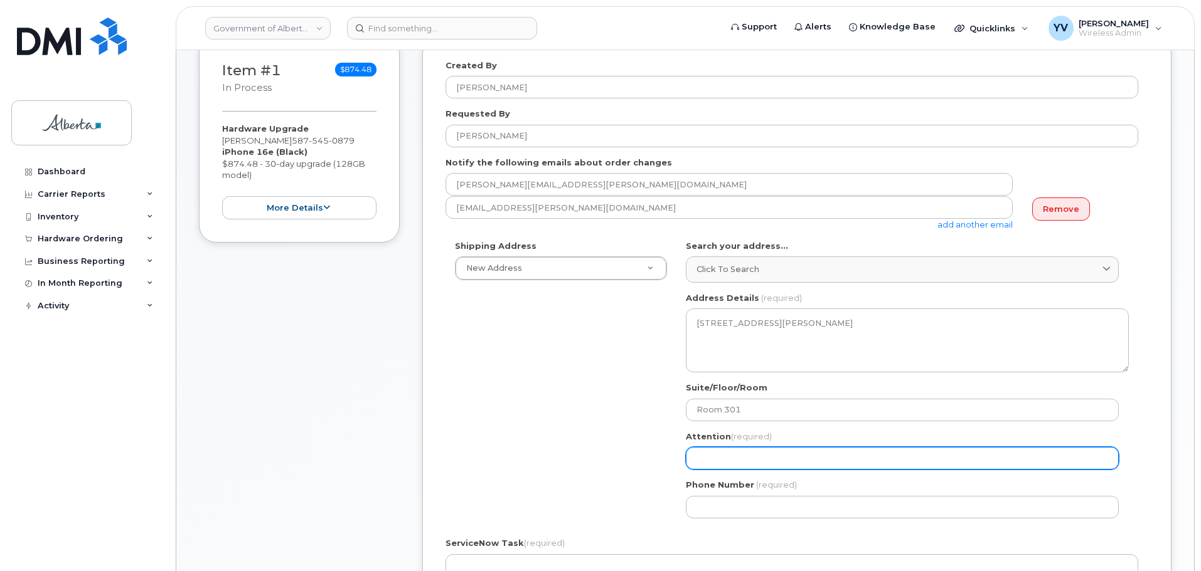
click at [708, 461] on input "Attention (required)" at bounding box center [902, 458] width 433 height 23
paste input "Janet Freear"
select select
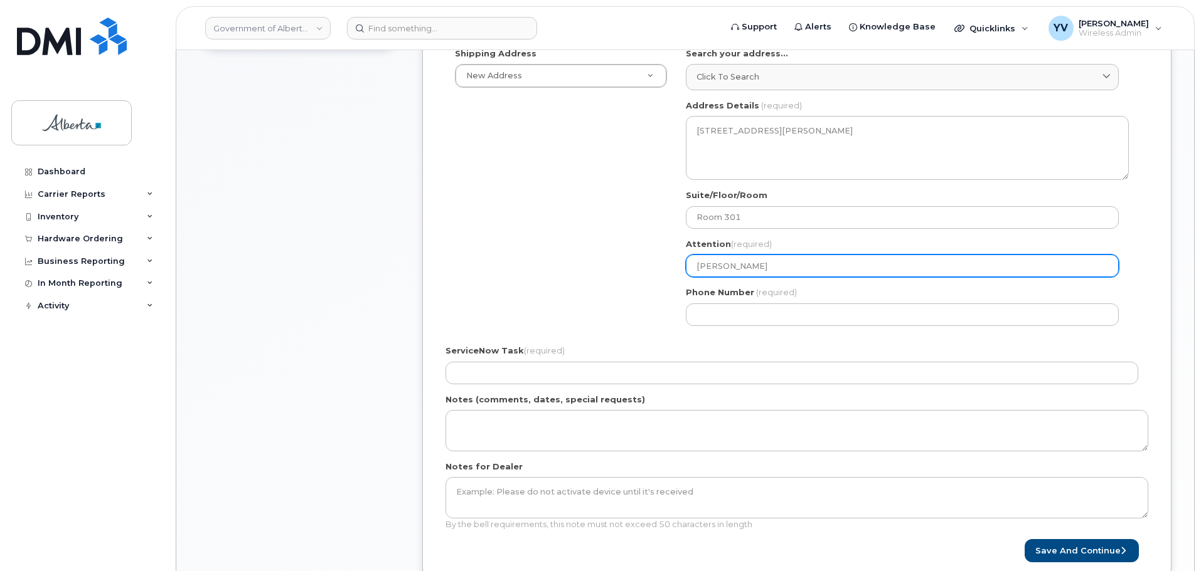
scroll to position [461, 0]
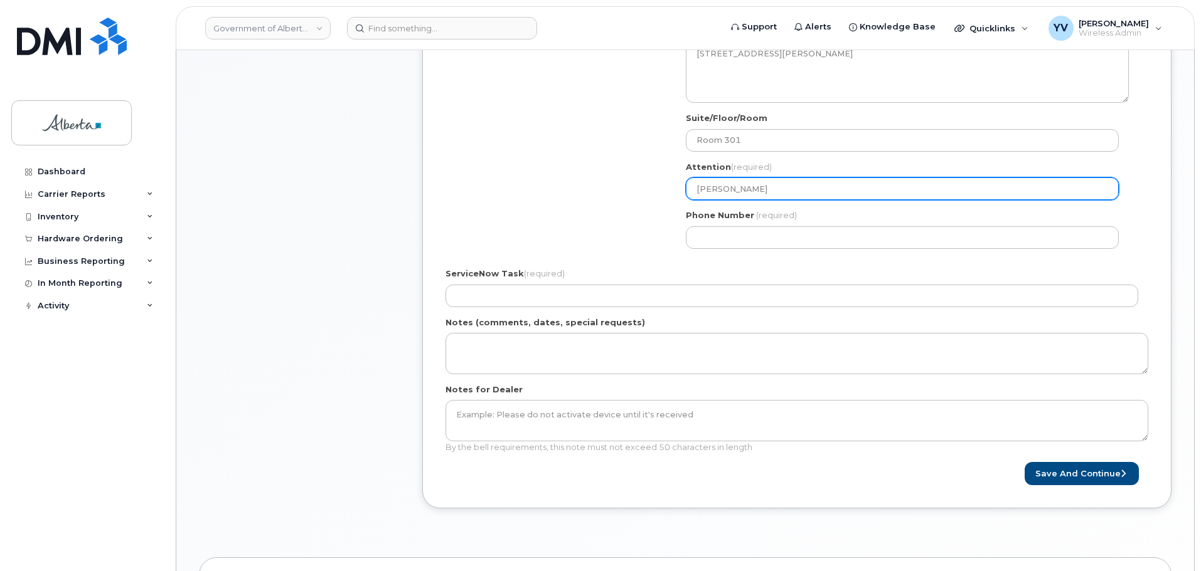
type input "Janet Freear"
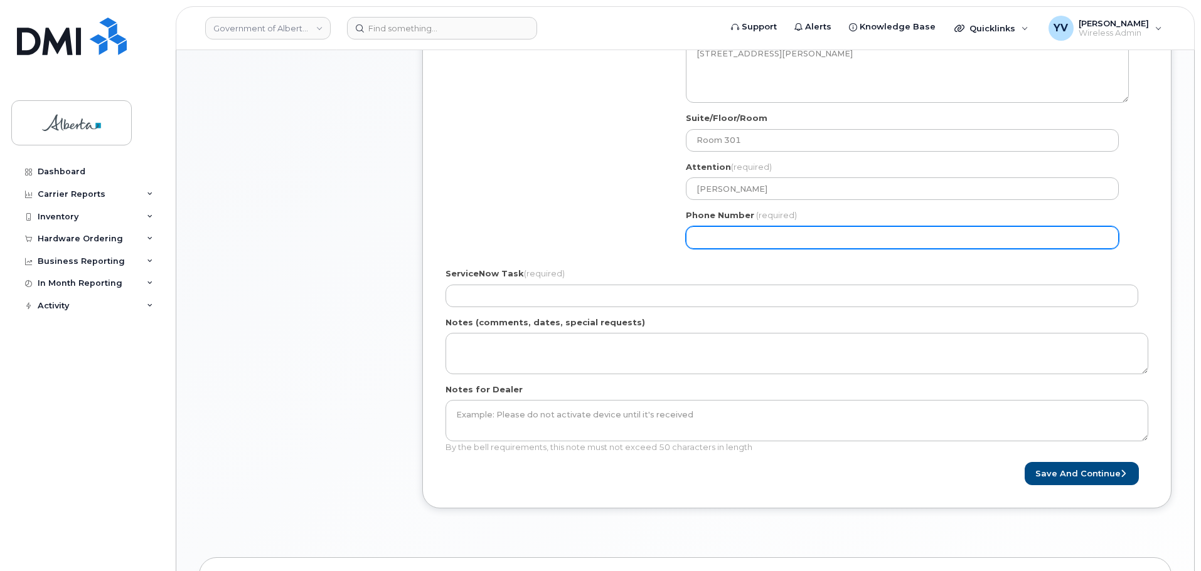
click at [718, 245] on input "Phone Number" at bounding box center [902, 237] width 433 height 23
paste input "4032975734"
select select
type input "4032975734"
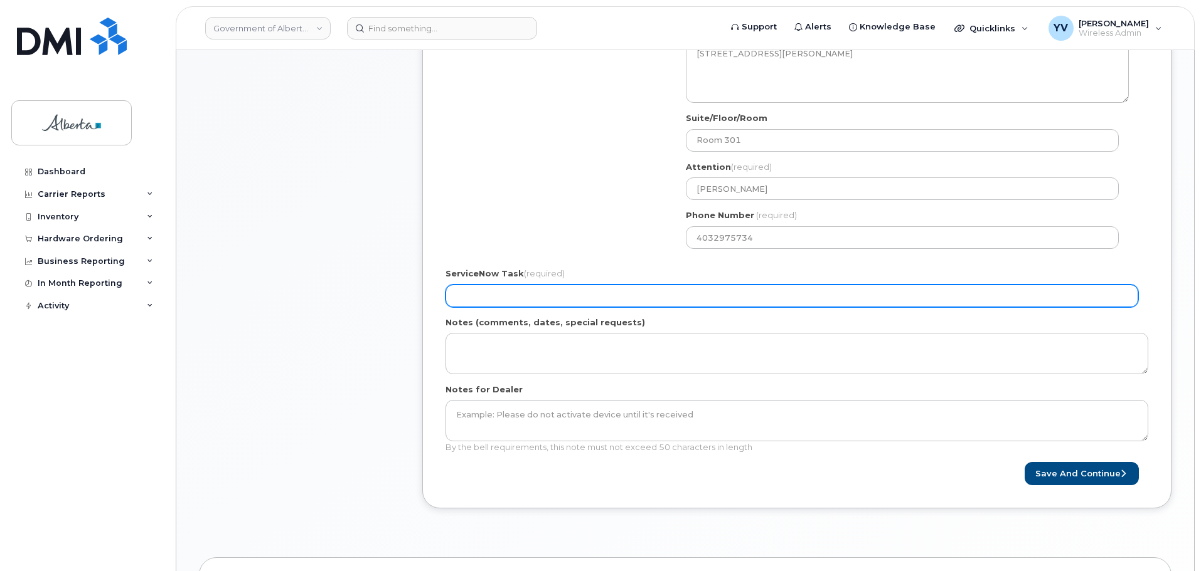
click at [474, 293] on input "ServiceNow Task (required)" at bounding box center [791, 296] width 692 height 23
paste input "SCTASK0836785"
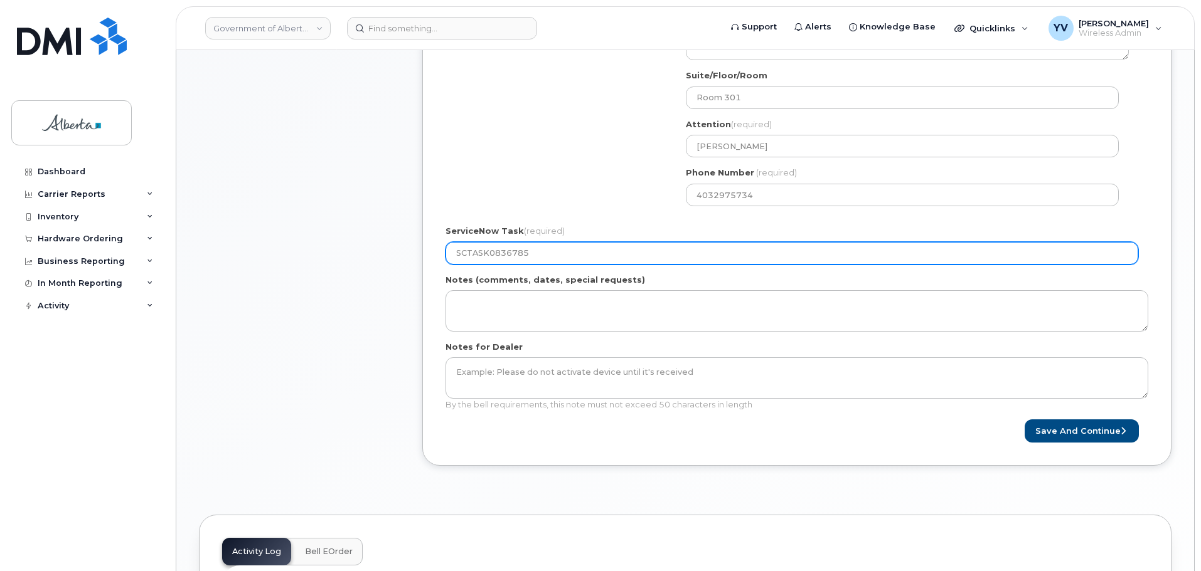
scroll to position [512, 0]
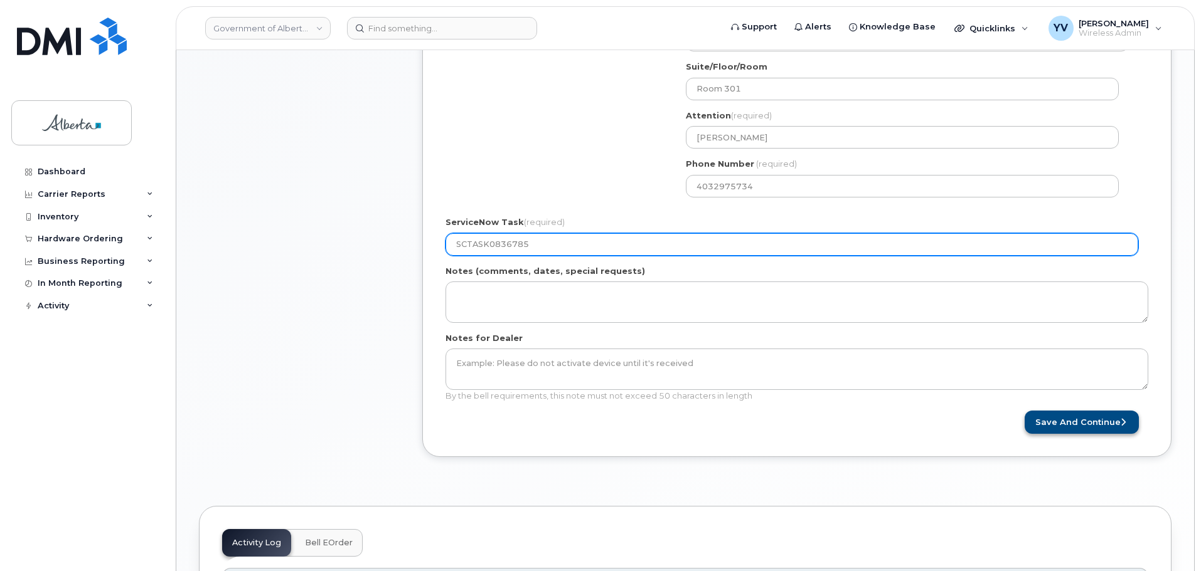
type input "SCTASK0836785"
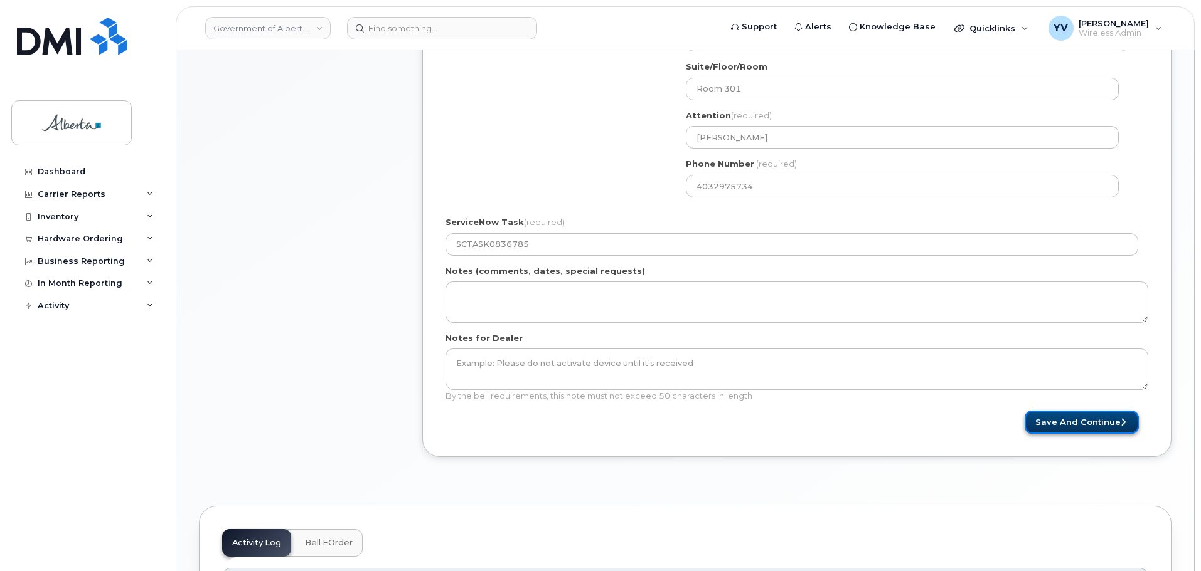
click at [1069, 423] on button "Save and Continue" at bounding box center [1081, 422] width 114 height 23
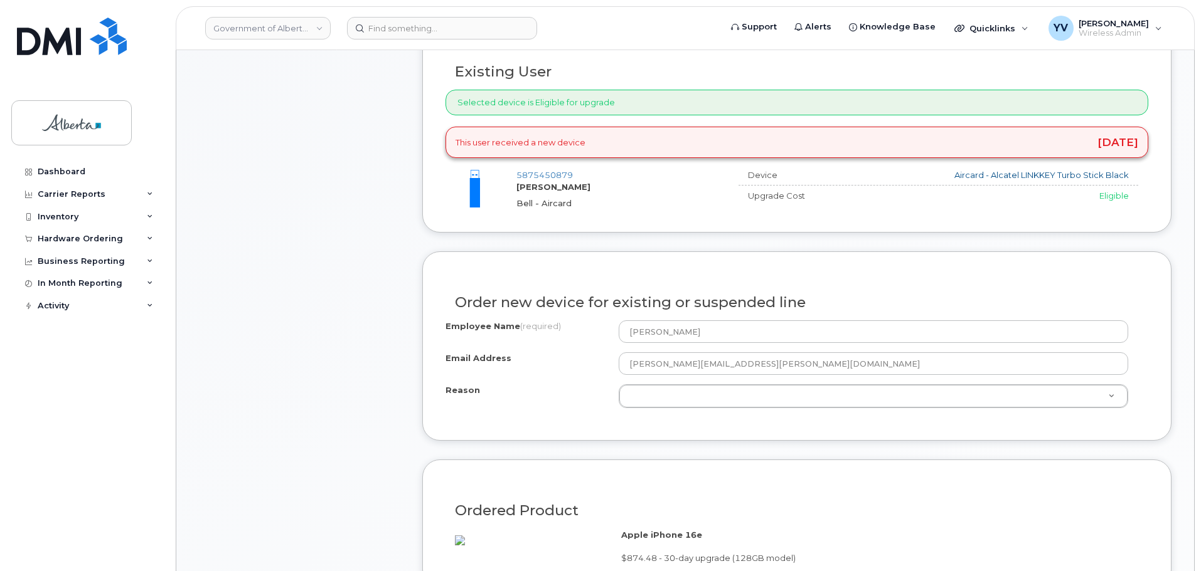
scroll to position [592, 0]
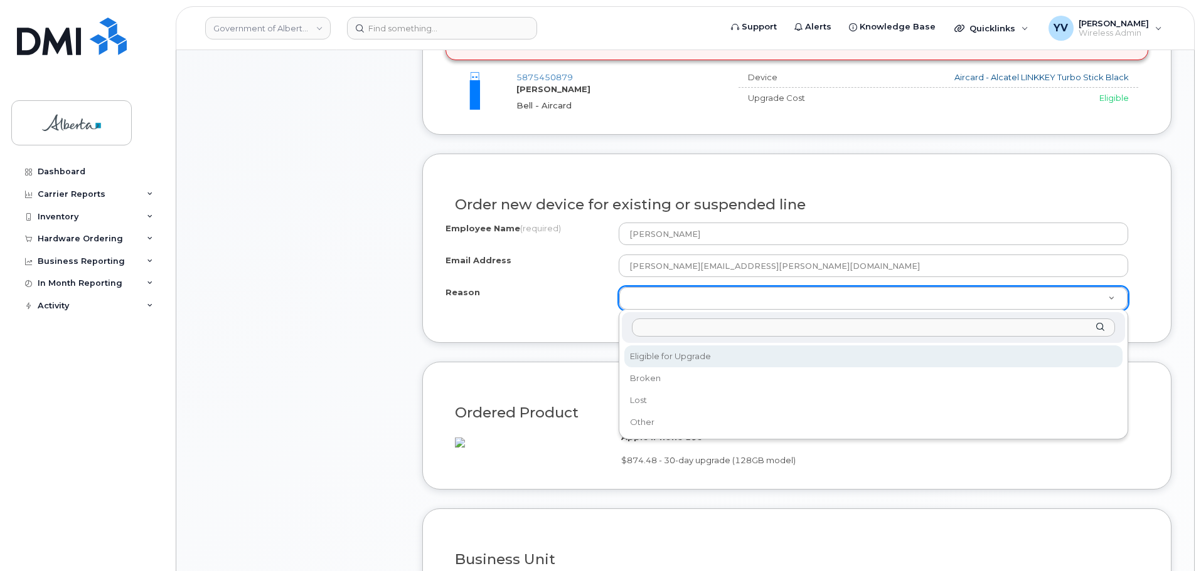
select select "eligible_for_upgrade"
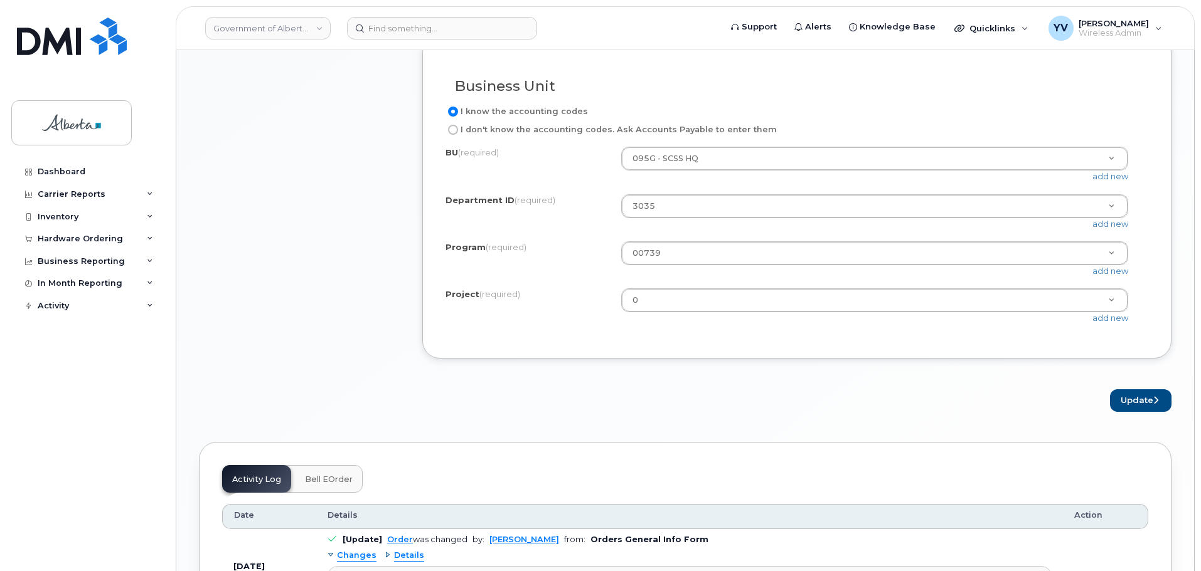
scroll to position [1068, 0]
click at [1132, 409] on button "Update" at bounding box center [1140, 399] width 61 height 23
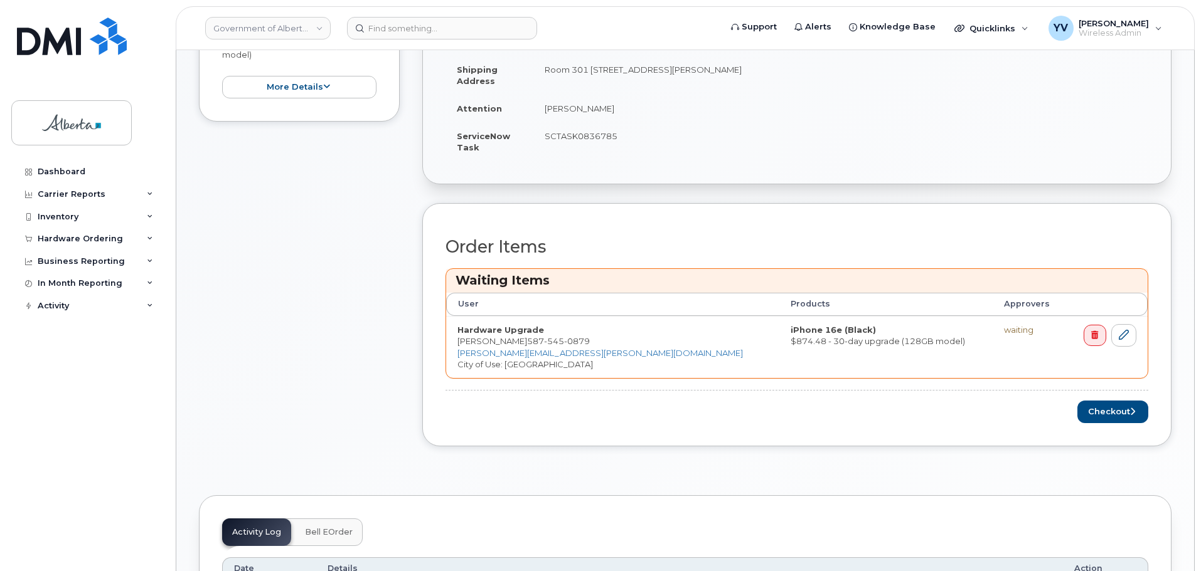
scroll to position [445, 0]
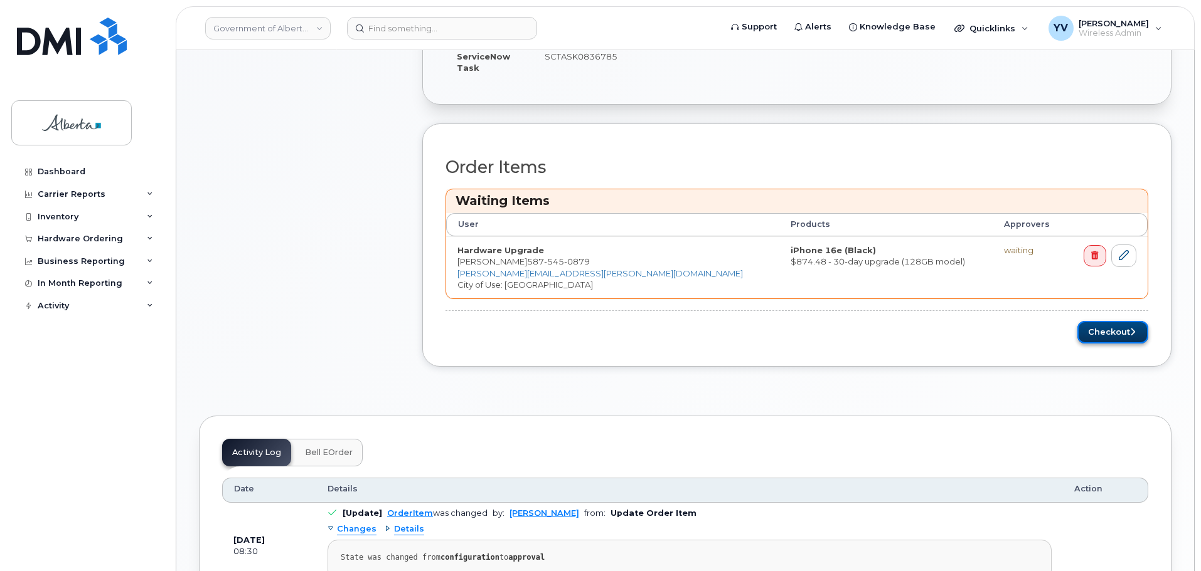
click at [1097, 330] on button "Checkout" at bounding box center [1112, 332] width 71 height 23
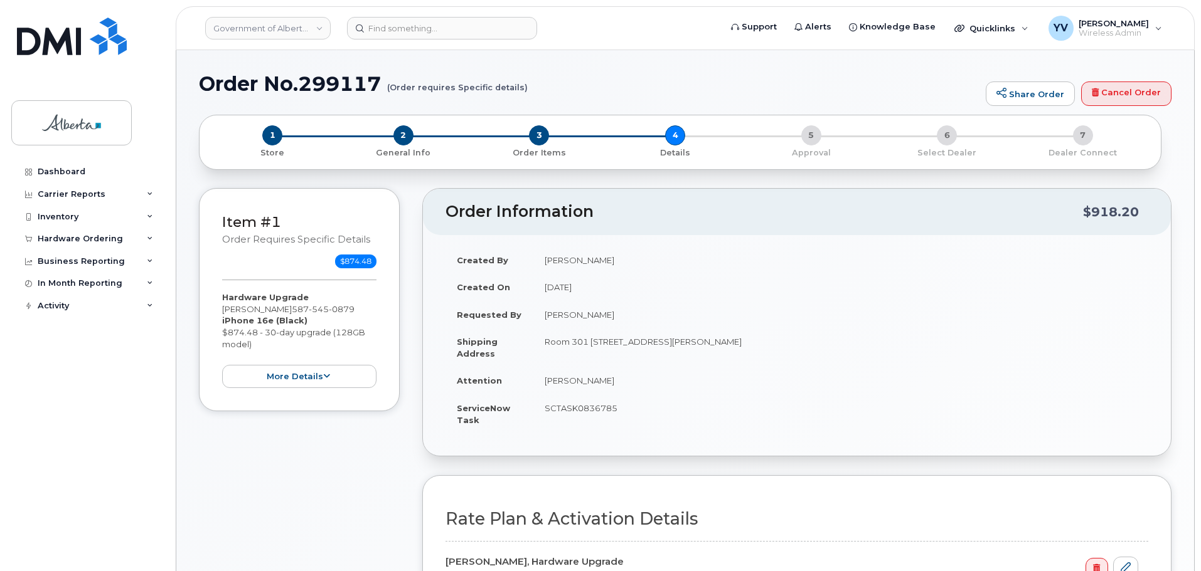
select select
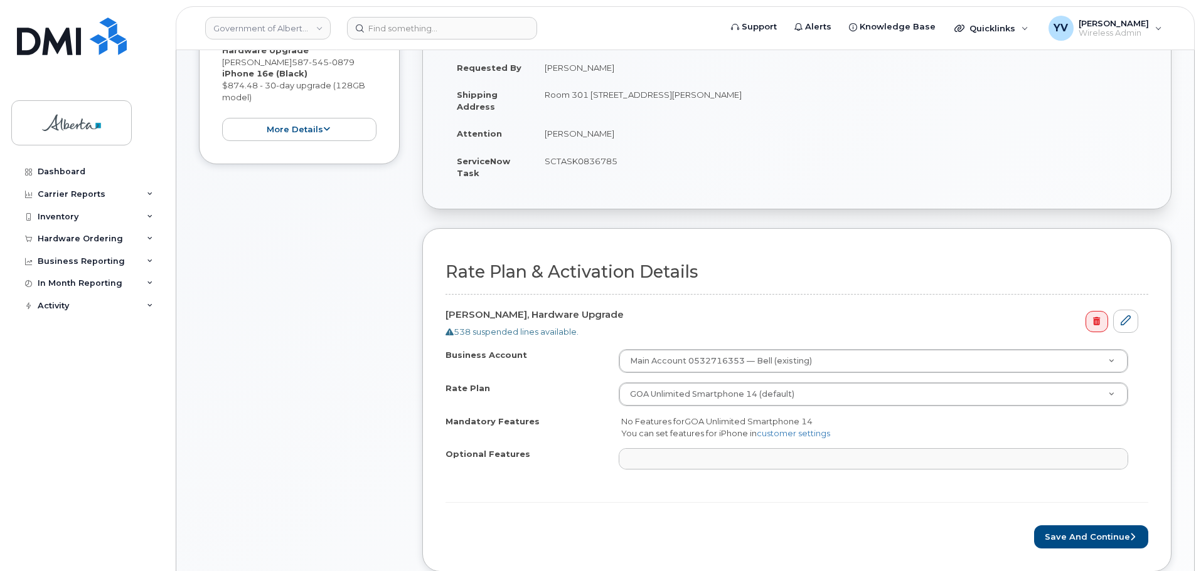
scroll to position [309, 0]
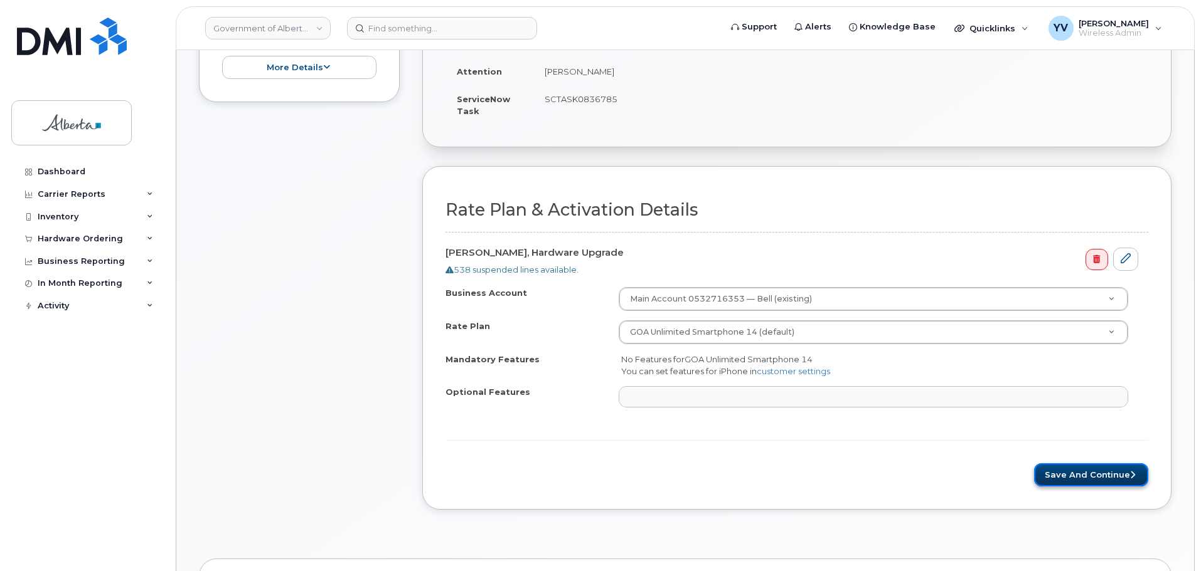
click at [1091, 473] on button "Save and Continue" at bounding box center [1091, 475] width 114 height 23
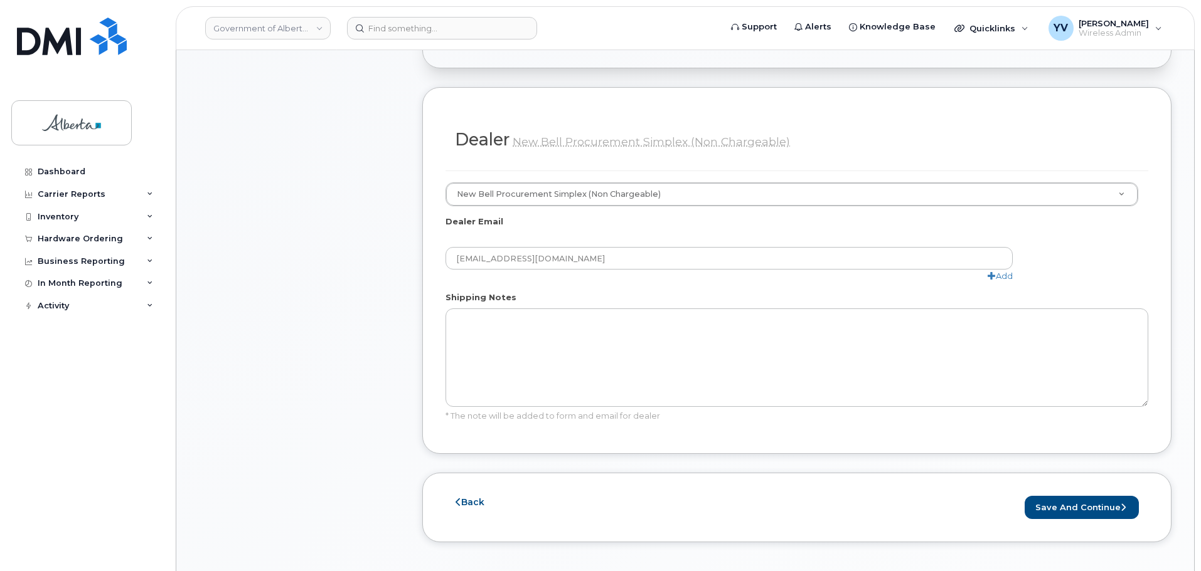
scroll to position [605, 0]
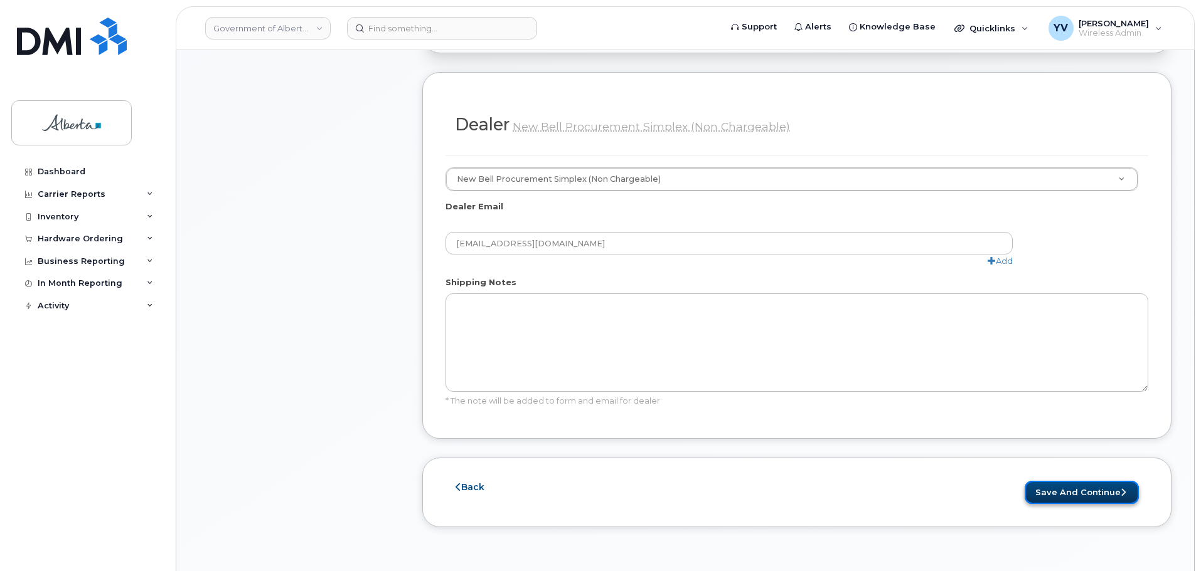
click at [1071, 481] on button "Save and Continue" at bounding box center [1081, 492] width 114 height 23
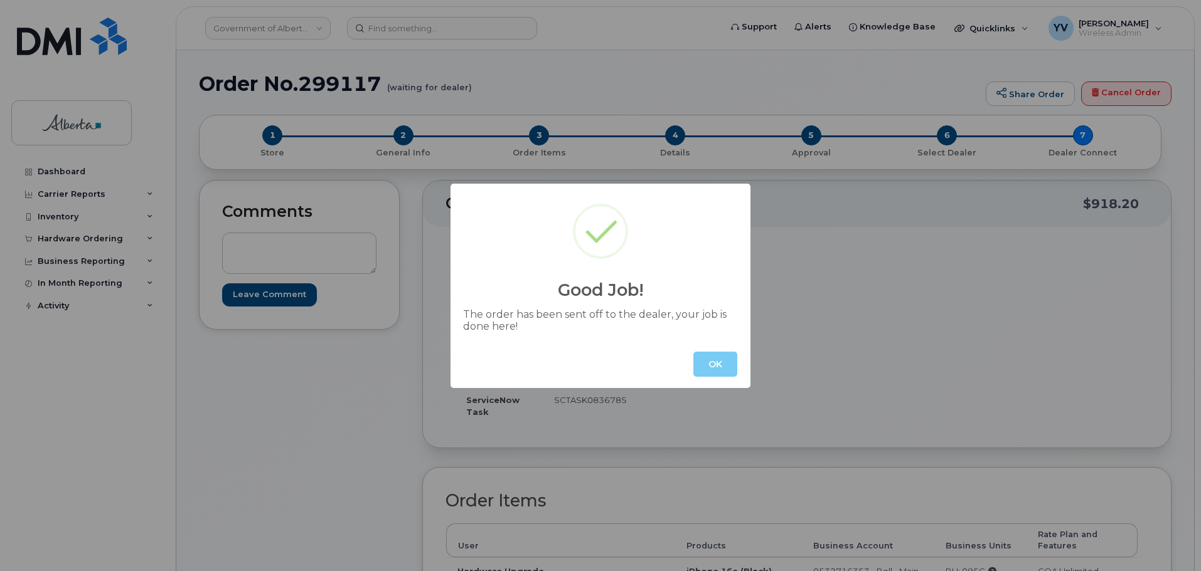
click at [724, 362] on button "OK" at bounding box center [715, 364] width 44 height 25
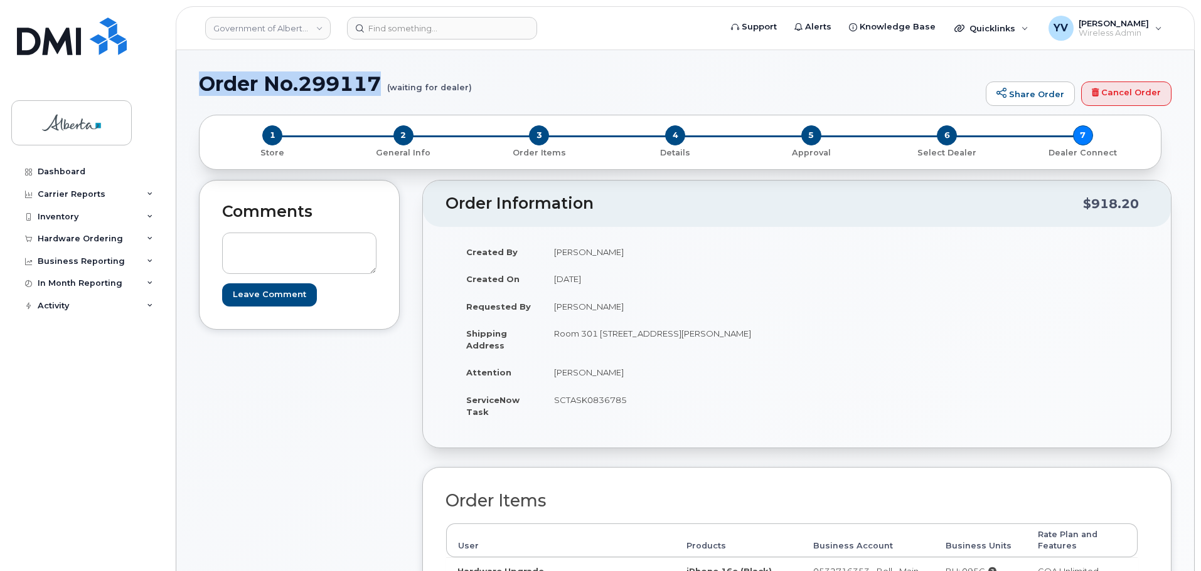
drag, startPoint x: 384, startPoint y: 81, endPoint x: 201, endPoint y: 85, distance: 182.6
click at [201, 85] on h1 "Order No.299117 (waiting for dealer)" at bounding box center [589, 84] width 780 height 22
copy h1 "Order No.299117"
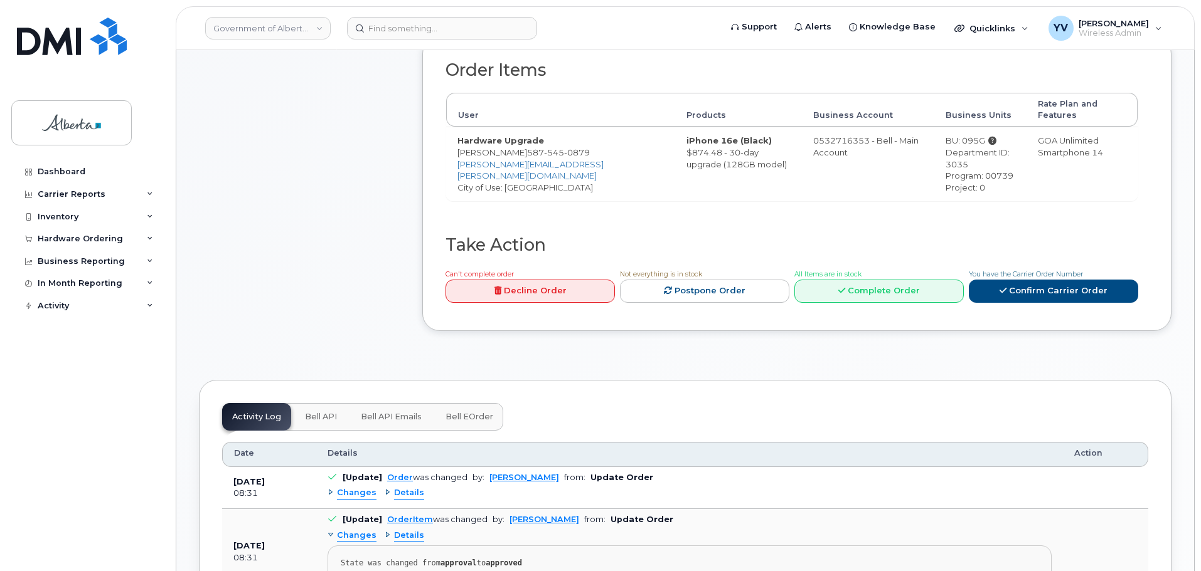
scroll to position [457, 0]
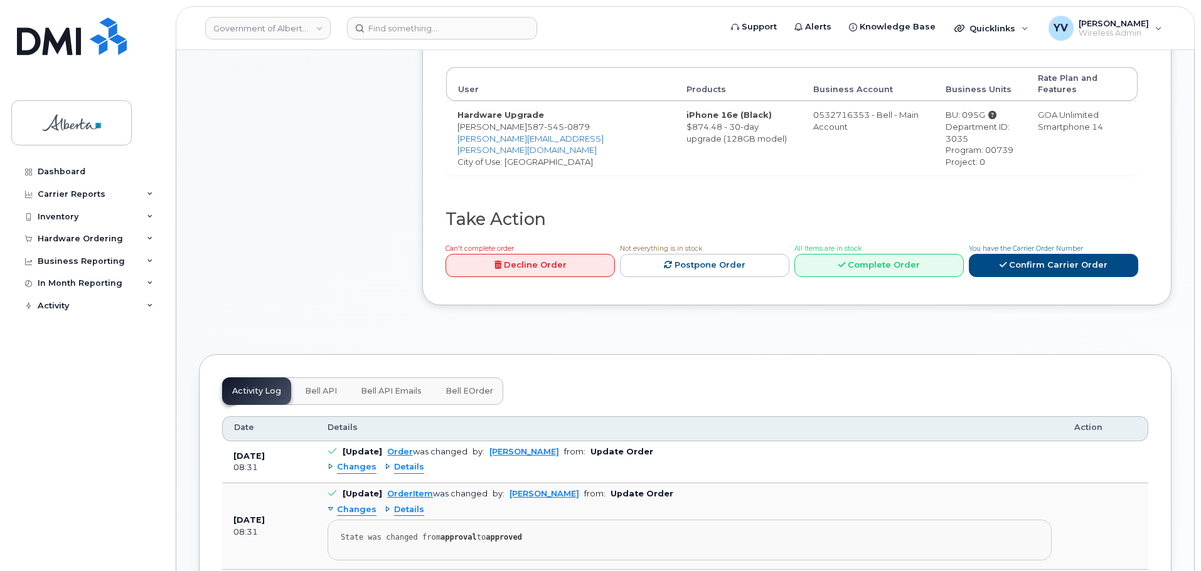
click at [310, 386] on span "Bell API" at bounding box center [321, 391] width 32 height 10
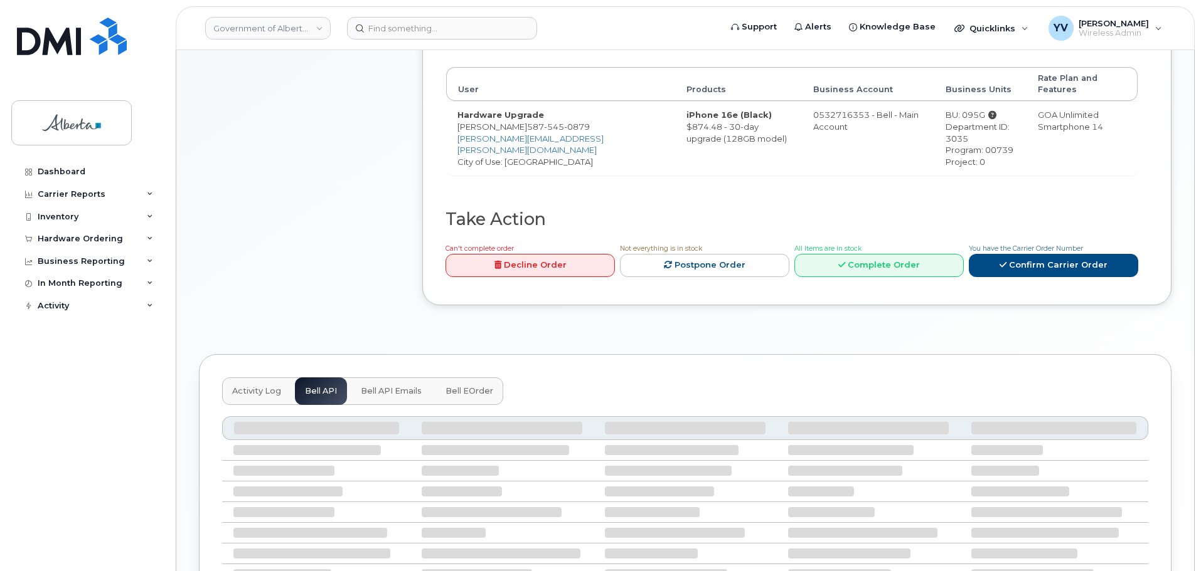
scroll to position [456, 0]
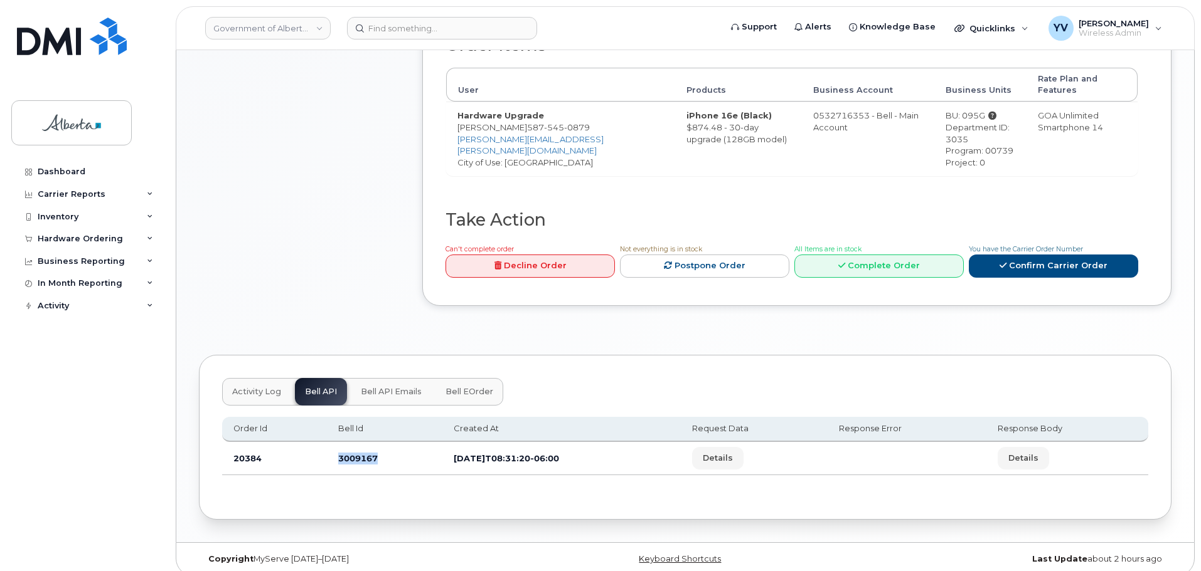
drag, startPoint x: 376, startPoint y: 447, endPoint x: 334, endPoint y: 447, distance: 42.7
click at [334, 447] on td "3009167" at bounding box center [384, 458] width 115 height 33
copy td "3009167"
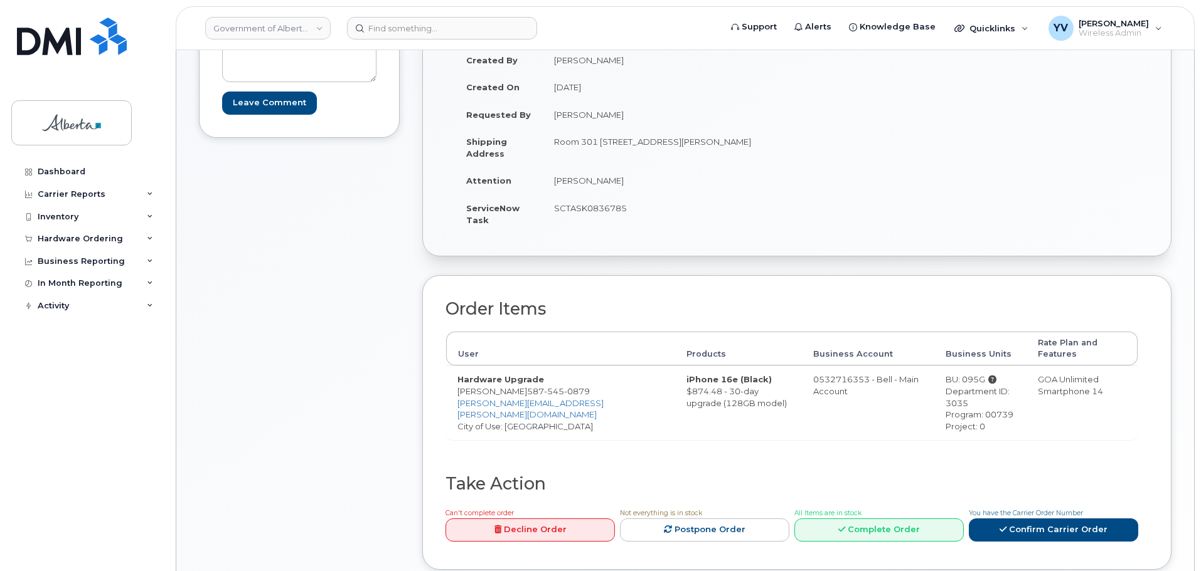
scroll to position [193, 0]
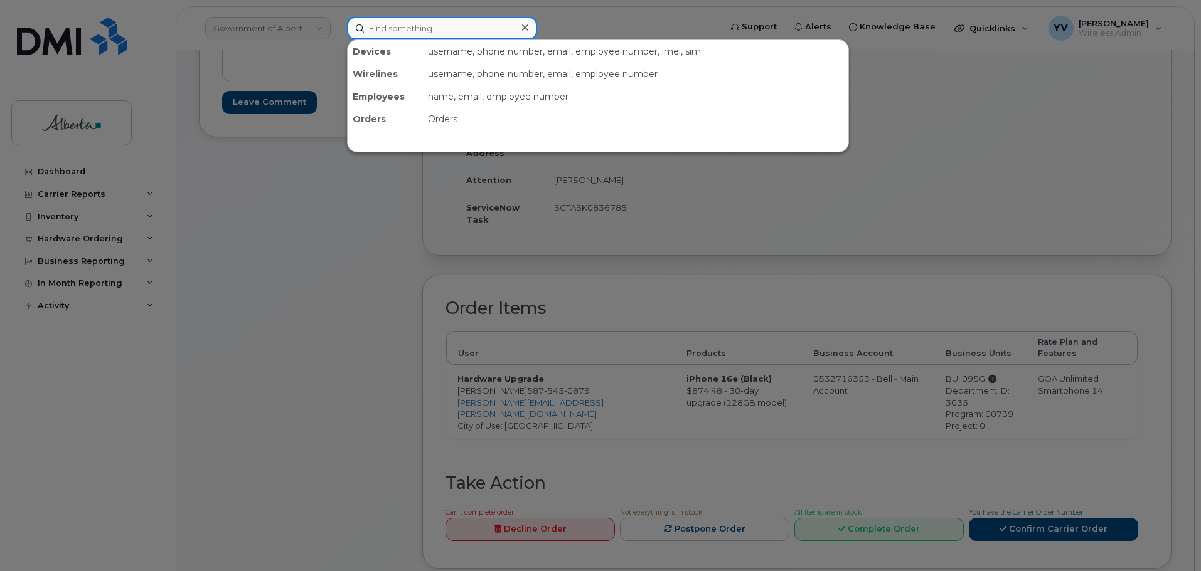
click at [432, 29] on input at bounding box center [442, 28] width 190 height 23
paste input "5873857907"
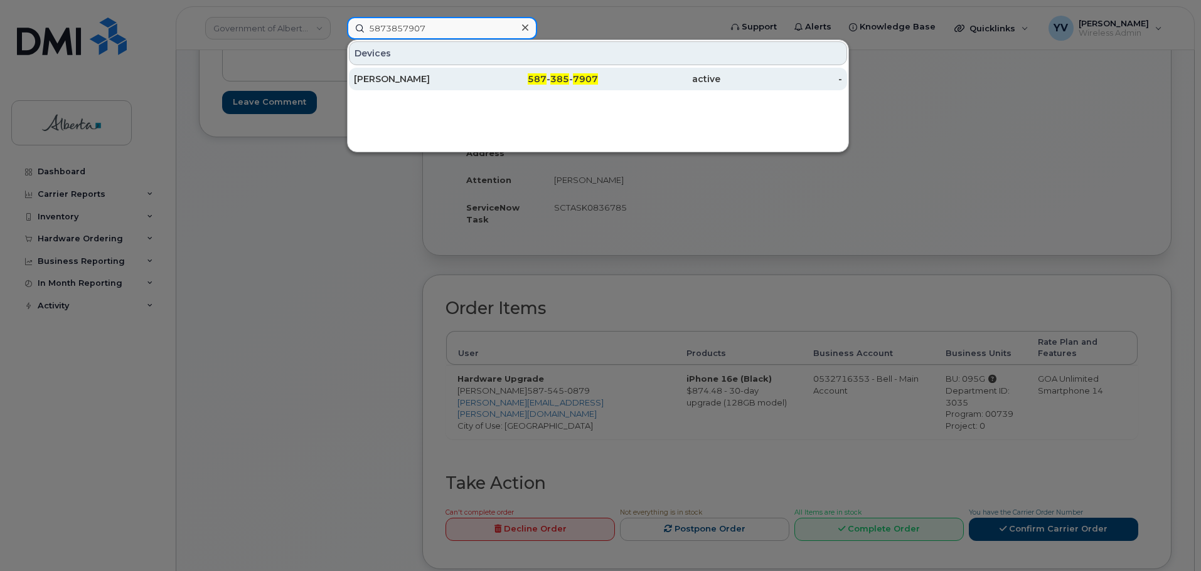
type input "5873857907"
click at [563, 77] on span "385" at bounding box center [559, 78] width 19 height 11
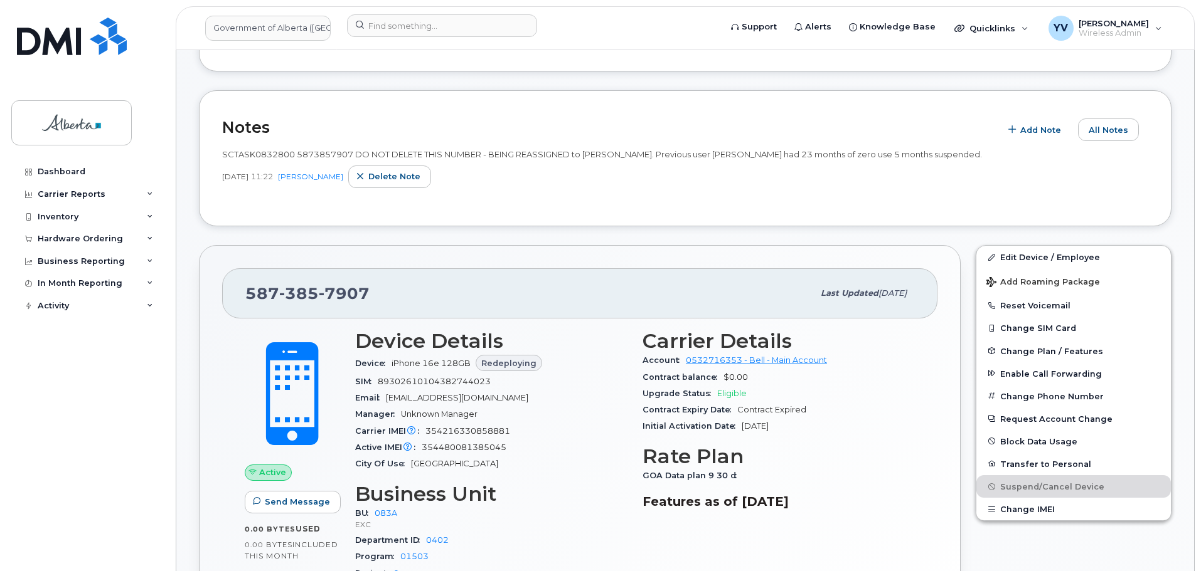
scroll to position [285, 0]
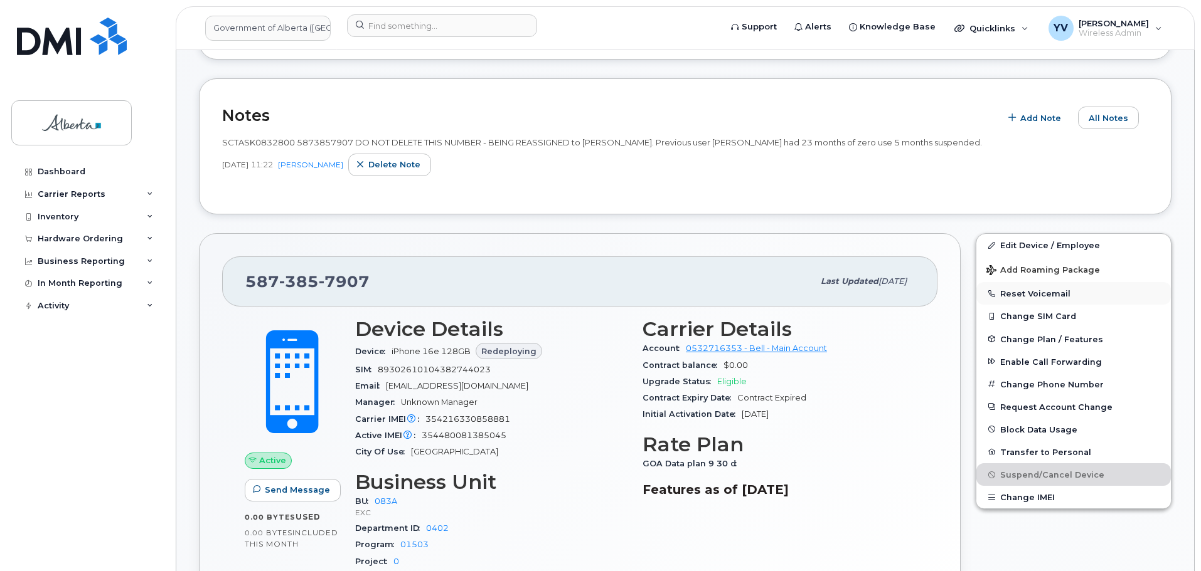
click at [1044, 294] on button "Reset Voicemail" at bounding box center [1073, 293] width 194 height 23
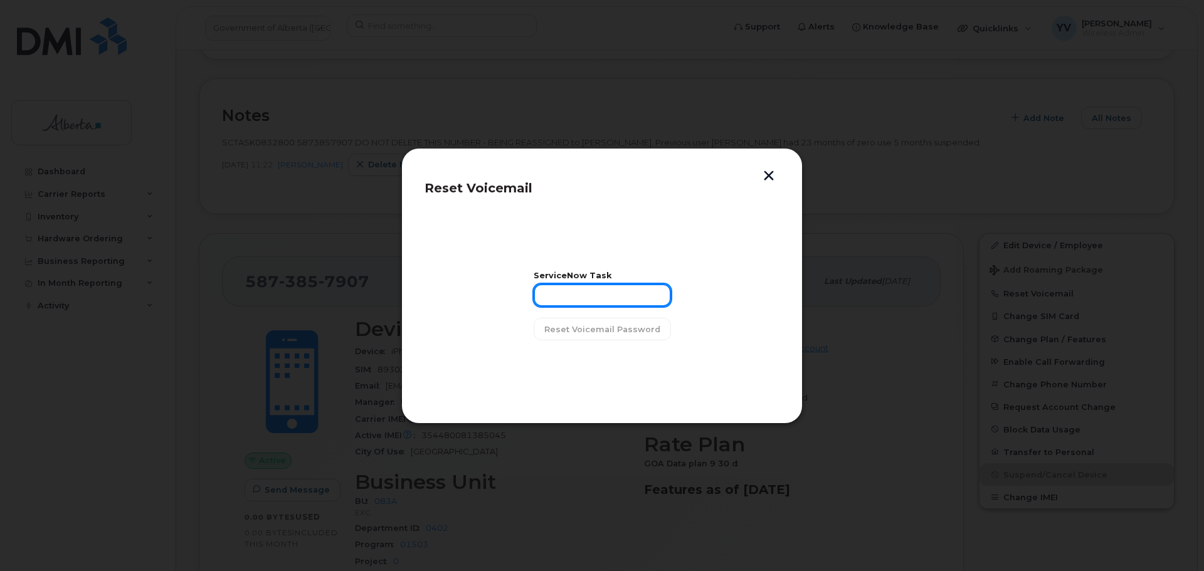
click at [546, 305] on input "text" at bounding box center [602, 295] width 137 height 23
paste input "SCTASK0832800"
type input "SCTASK0832800"
click at [613, 325] on span "Reset Voicemail Password" at bounding box center [602, 330] width 116 height 12
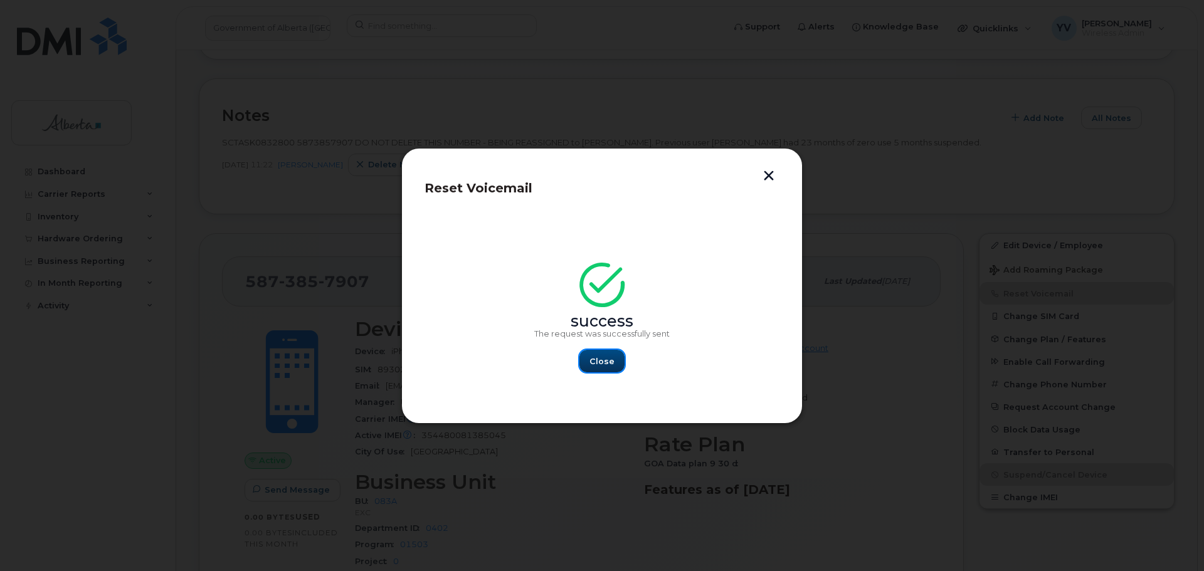
click at [600, 356] on span "Close" at bounding box center [602, 362] width 25 height 12
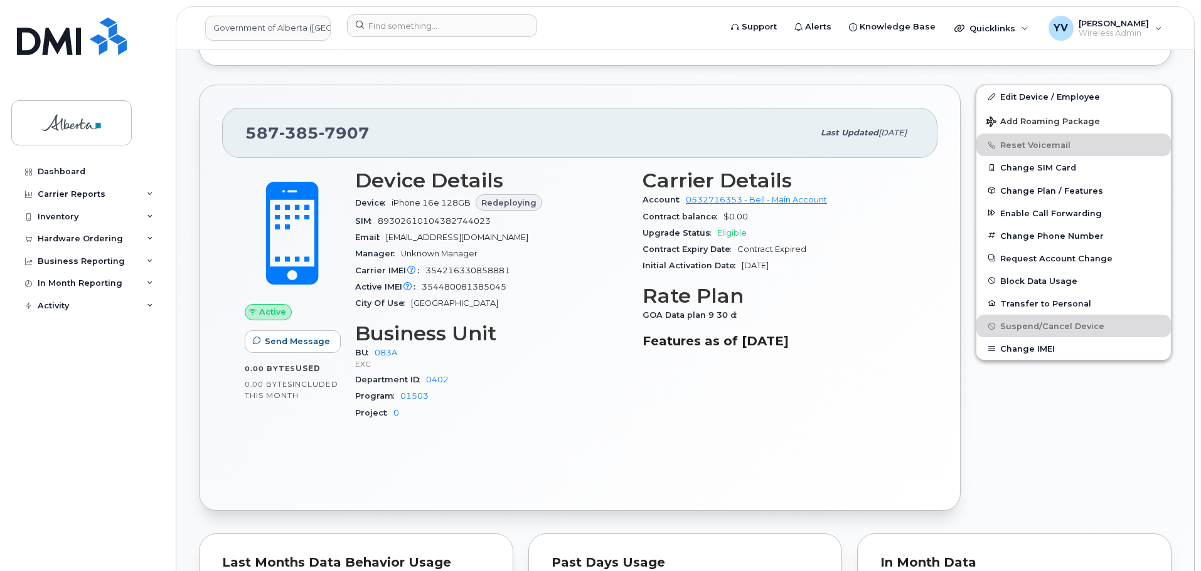
scroll to position [364, 0]
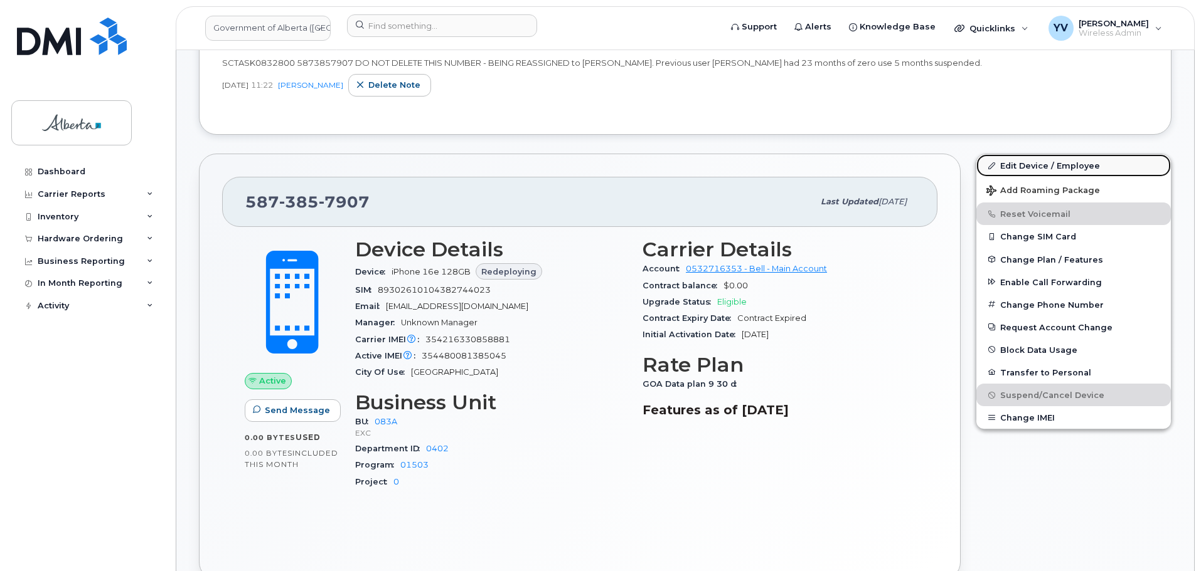
click at [1016, 162] on link "Edit Device / Employee" at bounding box center [1073, 165] width 194 height 23
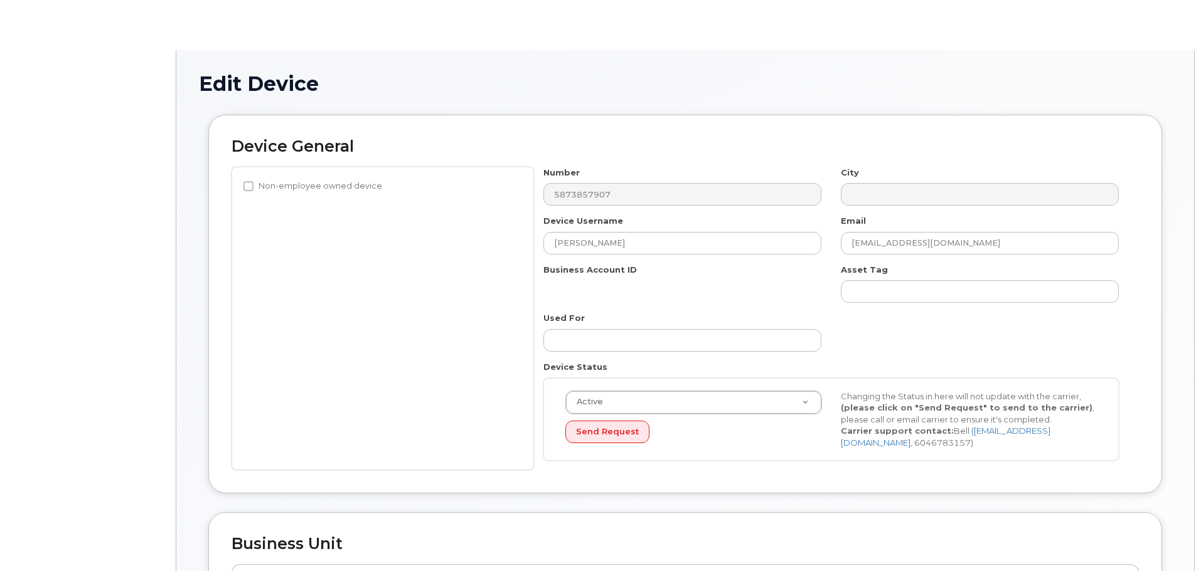
select select "4733126"
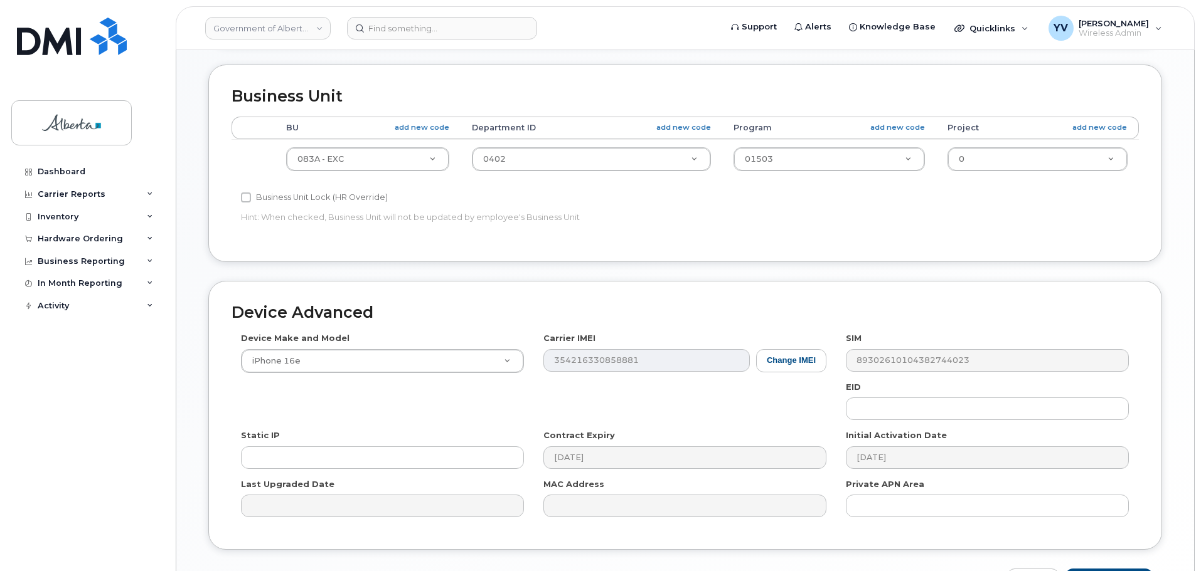
scroll to position [457, 0]
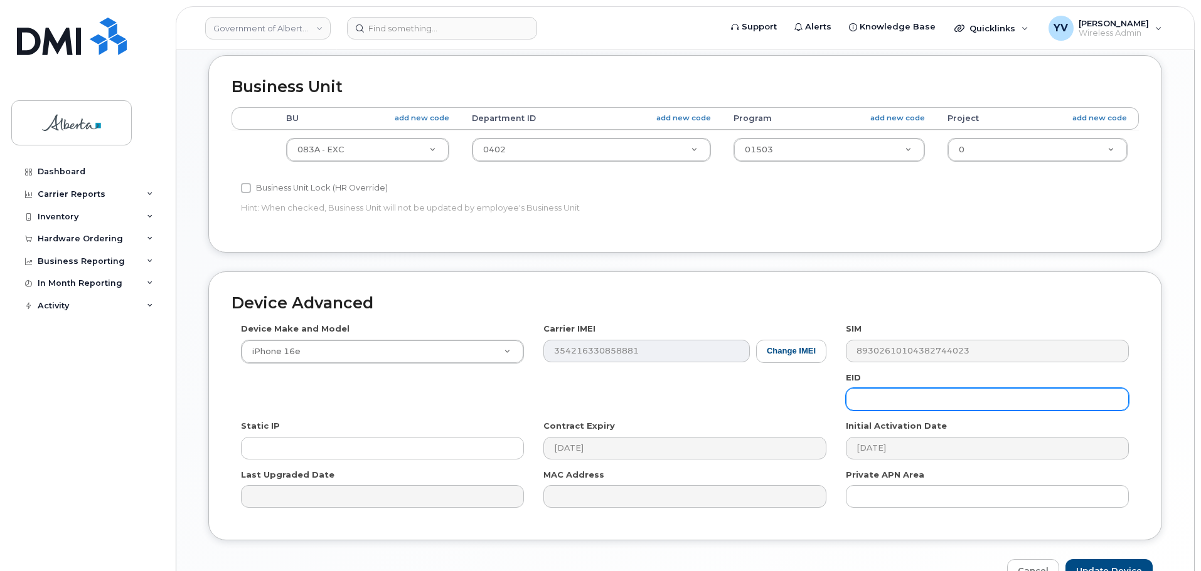
click at [876, 391] on input "text" at bounding box center [987, 399] width 283 height 23
paste input "89043052010008887025010580526367"
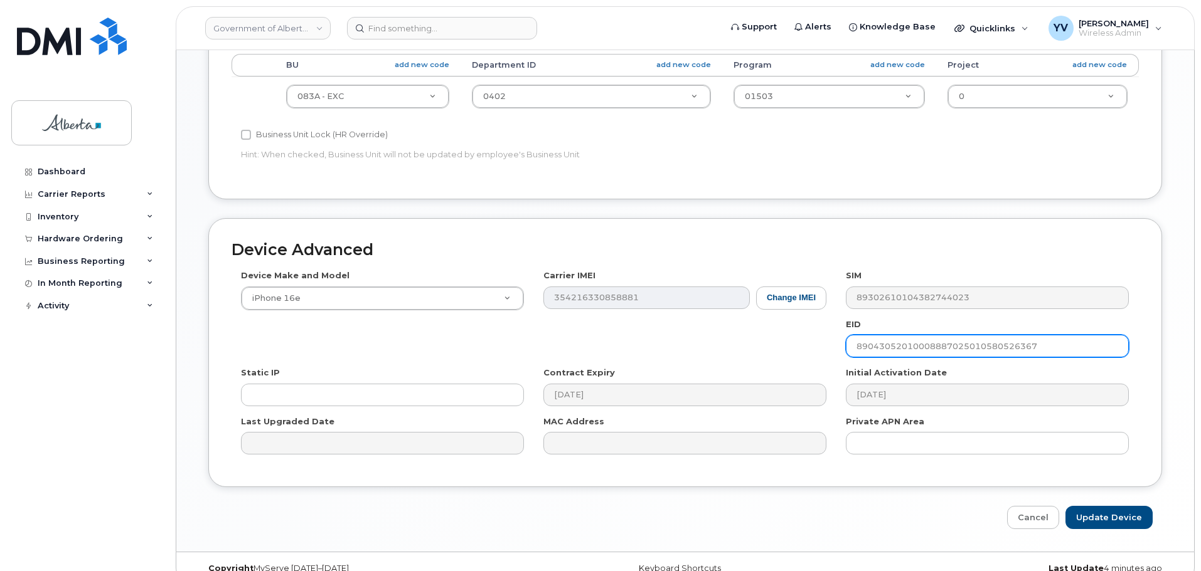
scroll to position [531, 0]
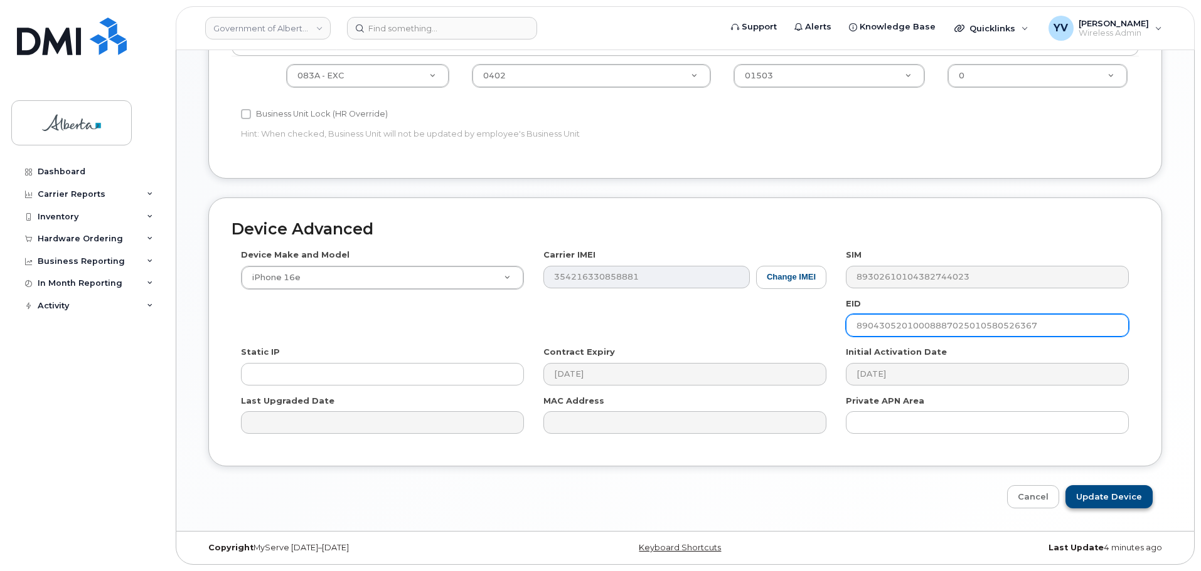
type input "89043052010008887025010580526367"
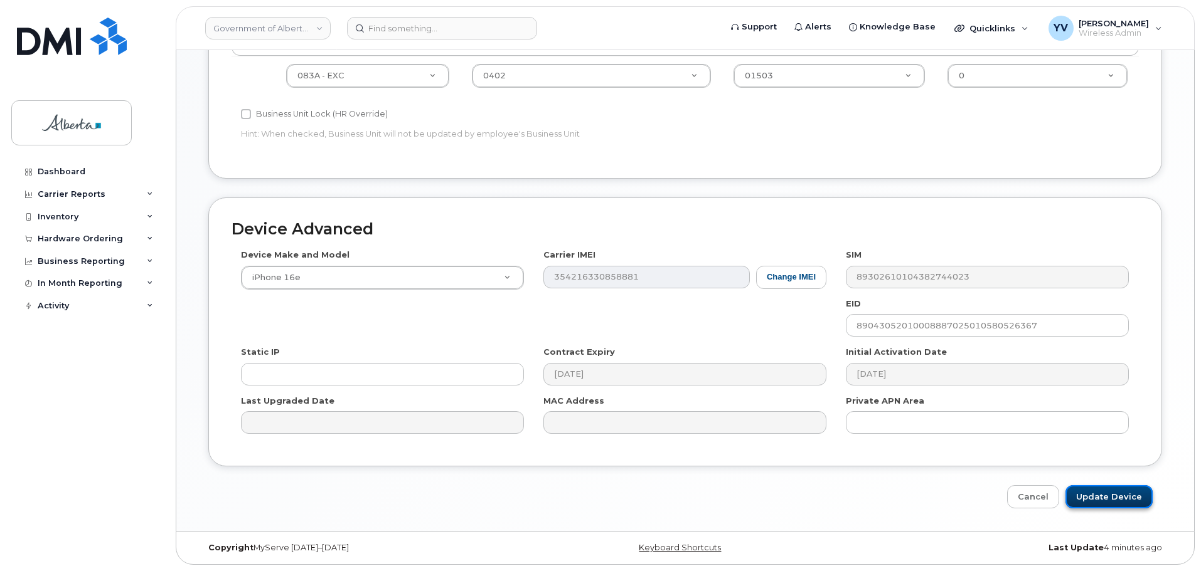
click at [1103, 490] on input "Update Device" at bounding box center [1108, 496] width 87 height 23
type input "Saving..."
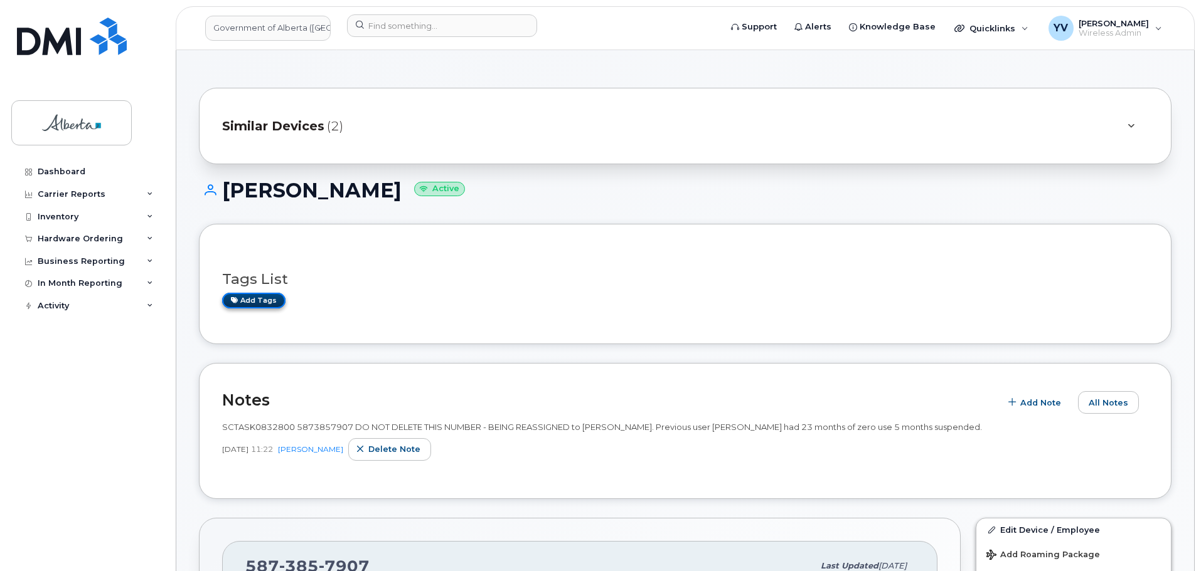
click at [248, 301] on link "Add tags" at bounding box center [253, 301] width 63 height 16
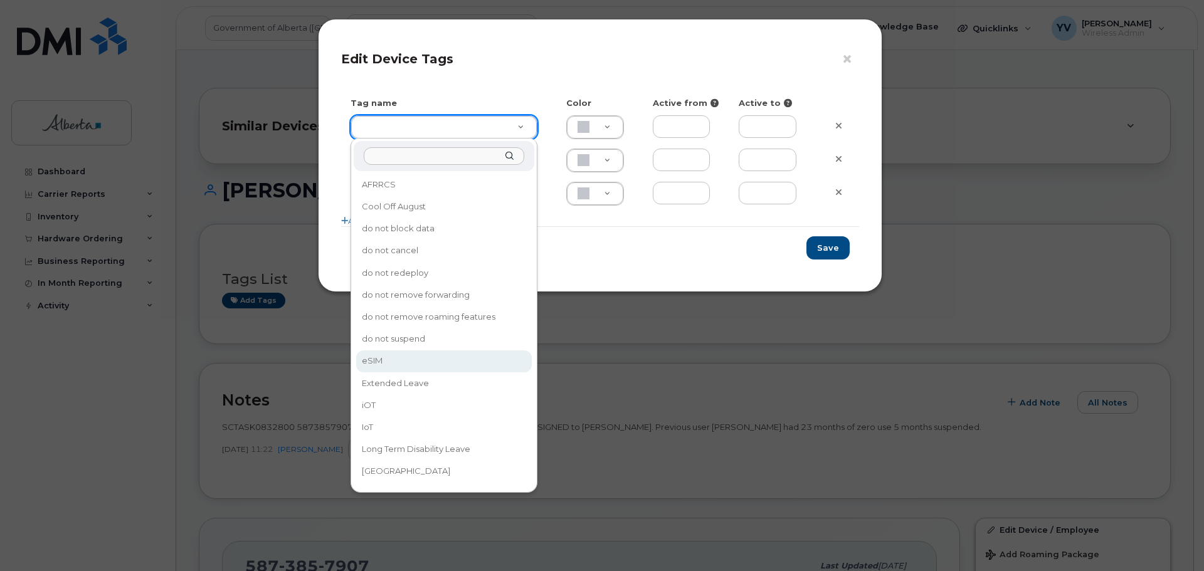
type input "eSIM"
type input "D6CDC1"
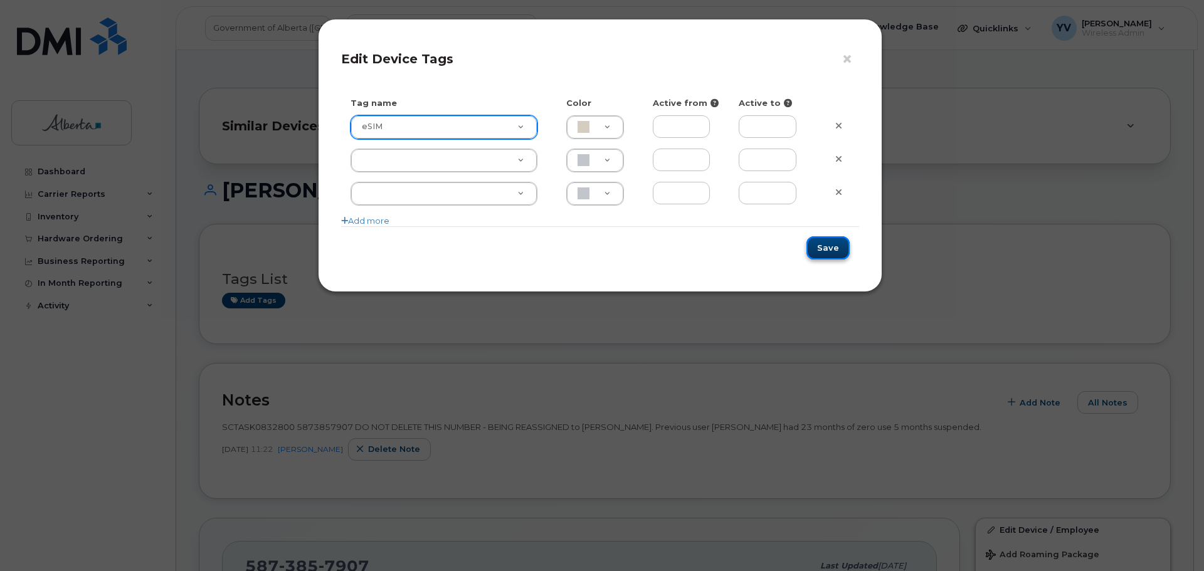
click at [824, 245] on button "Save" at bounding box center [828, 247] width 43 height 23
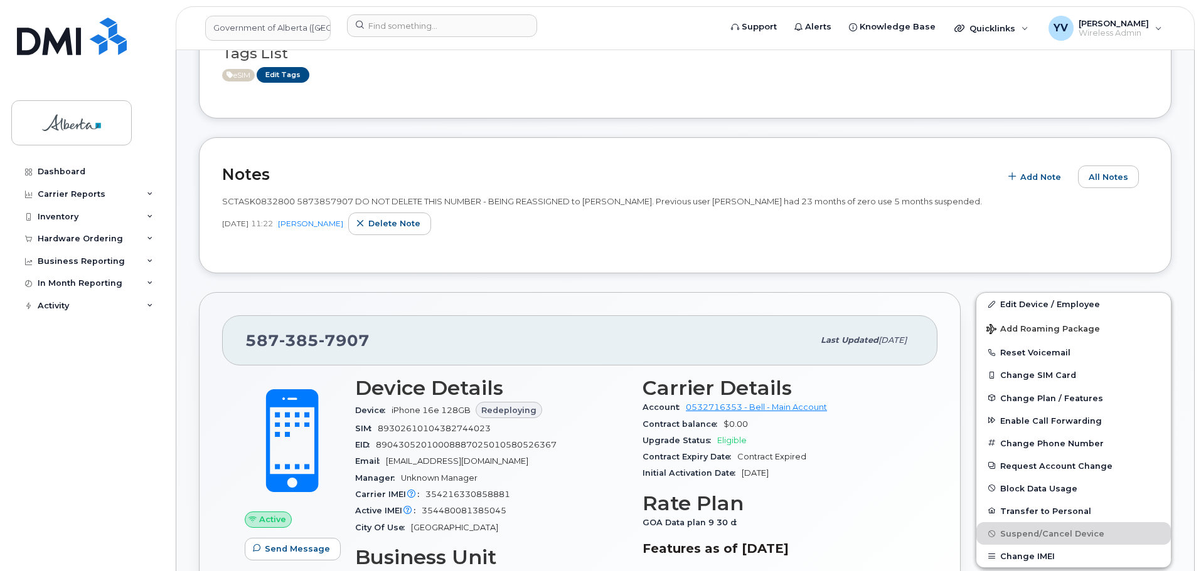
scroll to position [278, 0]
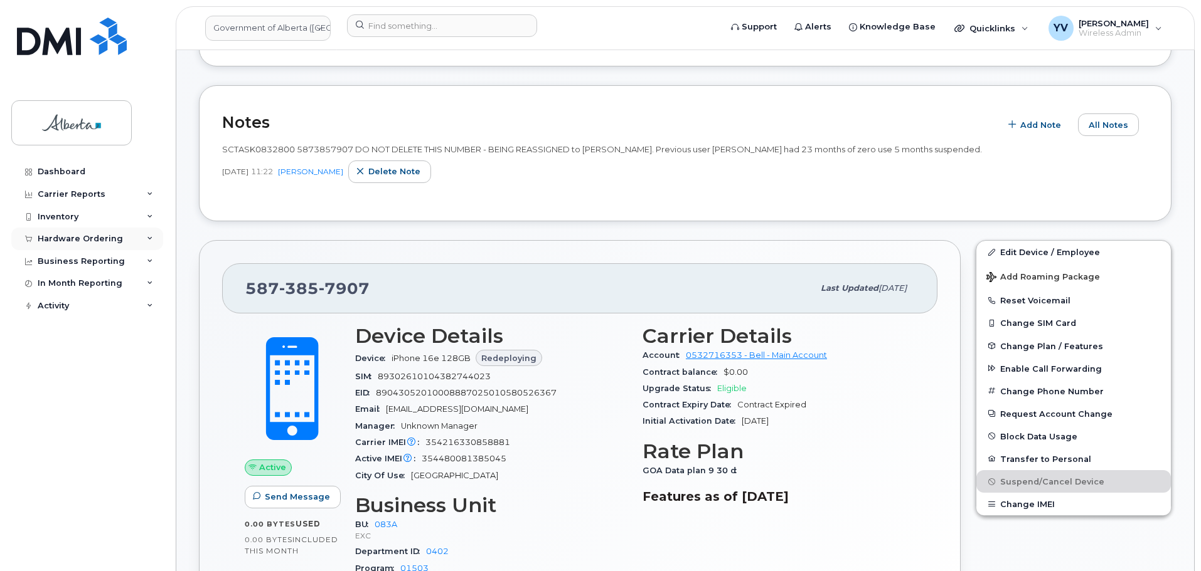
click at [90, 234] on div "Hardware Ordering" at bounding box center [80, 239] width 85 height 10
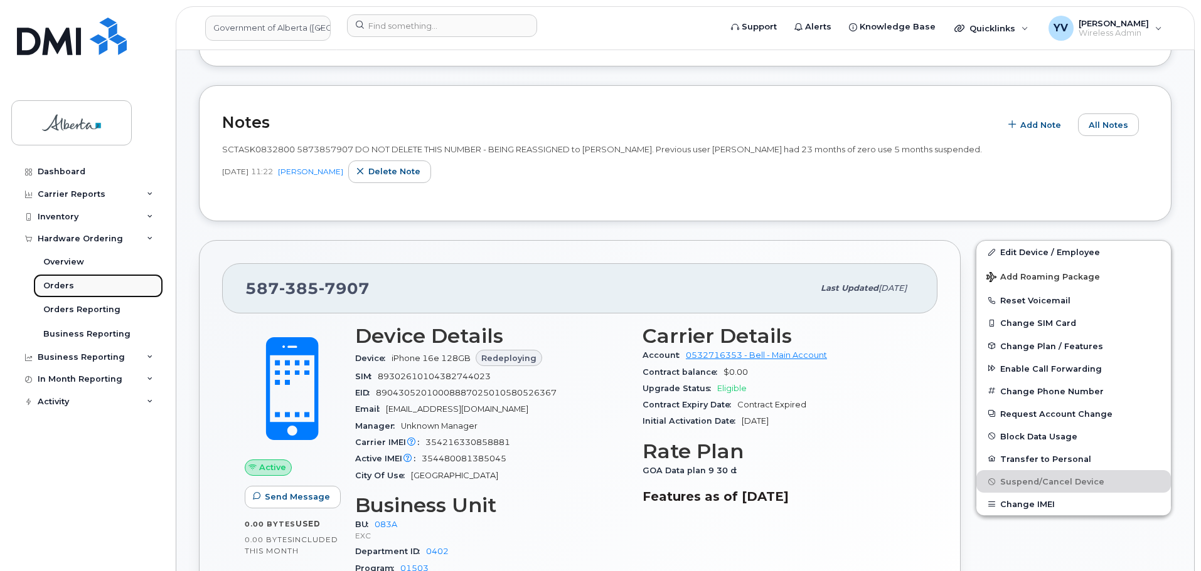
click at [64, 285] on div "Orders" at bounding box center [58, 285] width 31 height 11
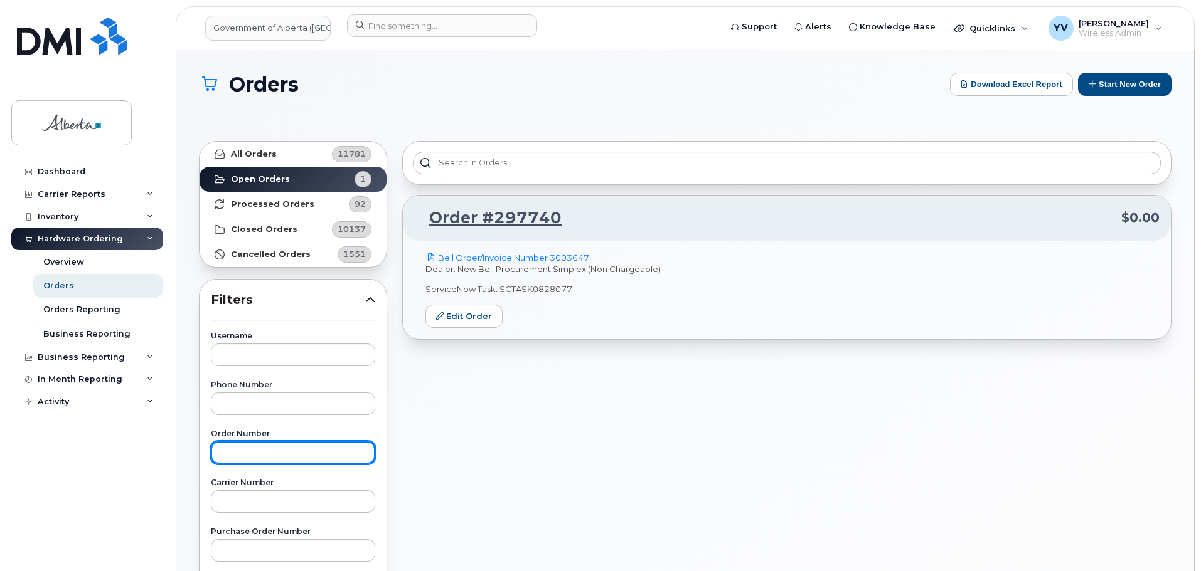
click at [250, 455] on input "text" at bounding box center [293, 453] width 164 height 23
paste input "298603"
type input "298603"
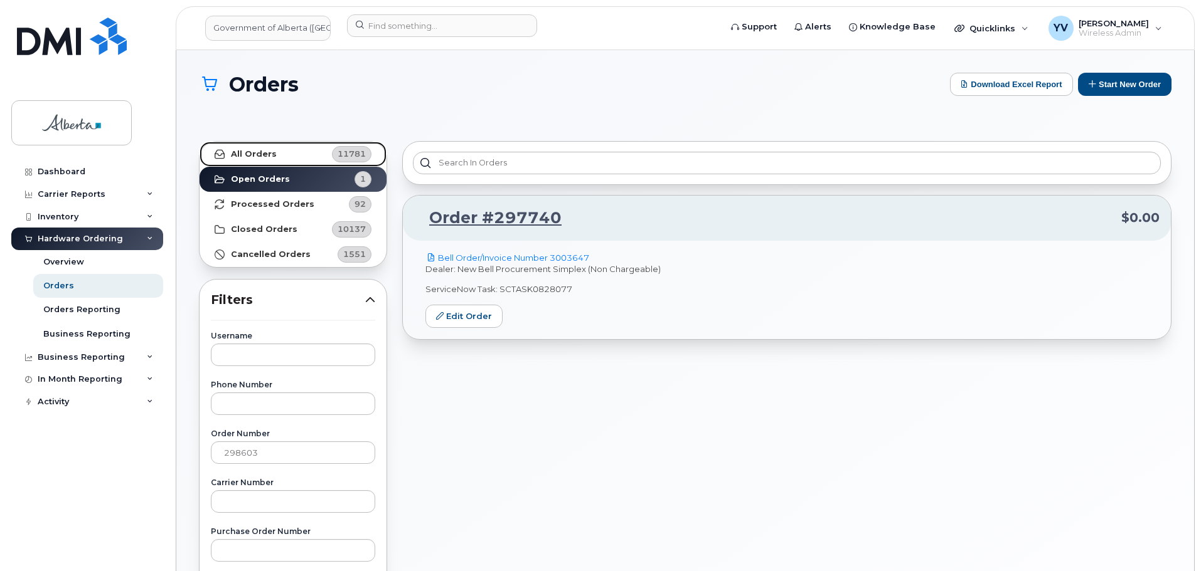
click at [255, 152] on strong "All Orders" at bounding box center [254, 154] width 46 height 10
